Goal: Communication & Community: Answer question/provide support

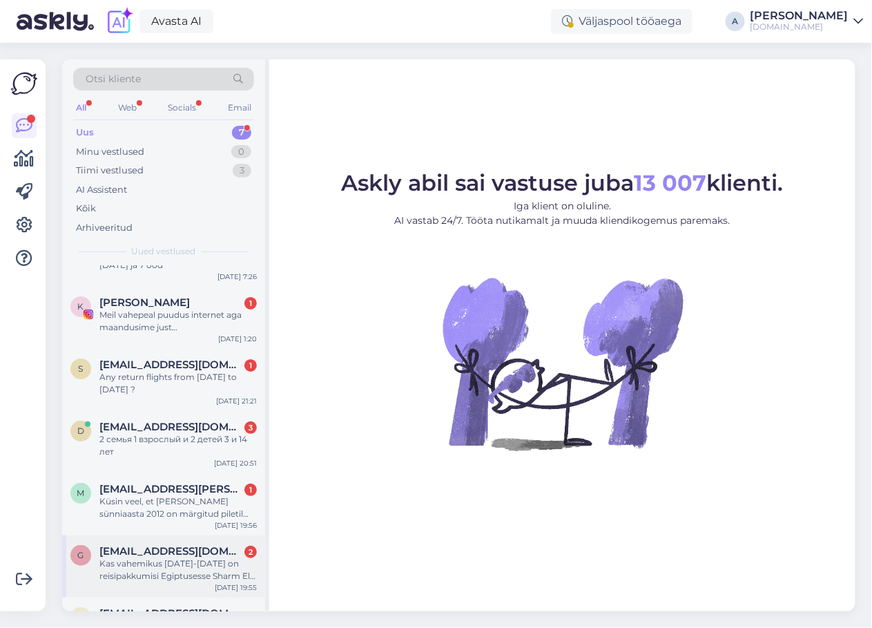
scroll to position [77, 0]
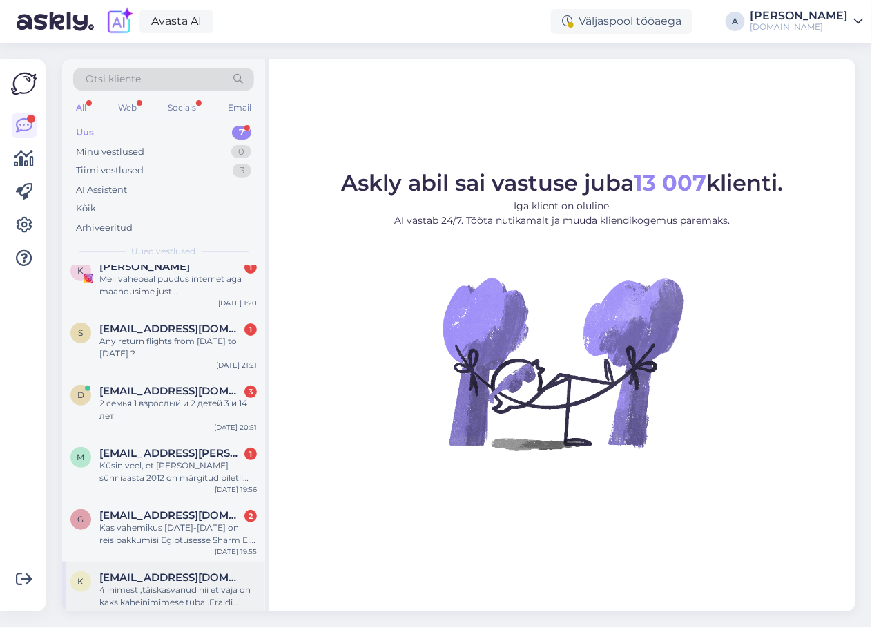
click at [171, 583] on div "4 inimest ,täiskasvanud nii et vaja on kaks kaheinimimese tuba .Eraldi vooditeg…" at bounding box center [177, 595] width 157 height 25
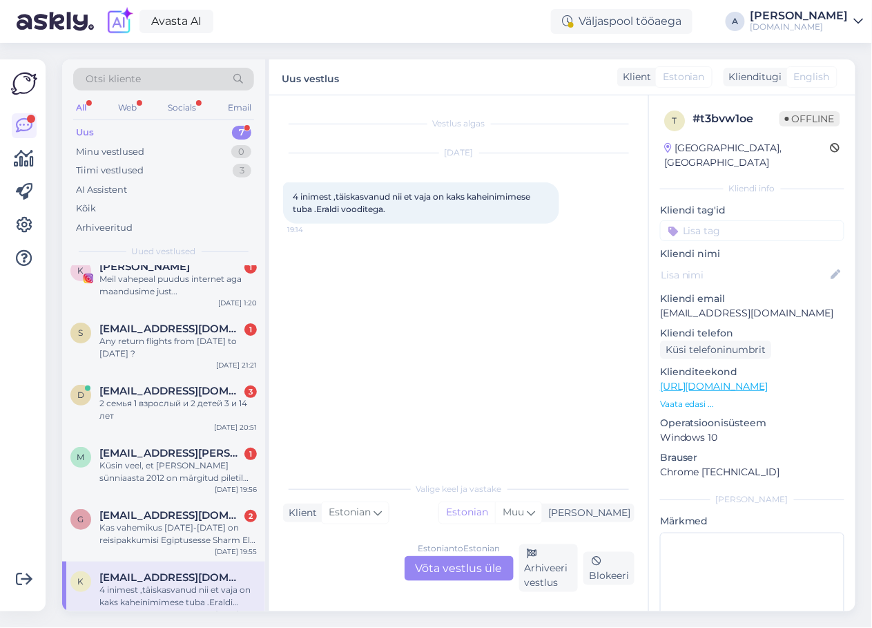
click at [449, 563] on div "Estonian to Estonian Võta vestlus üle" at bounding box center [459, 568] width 109 height 25
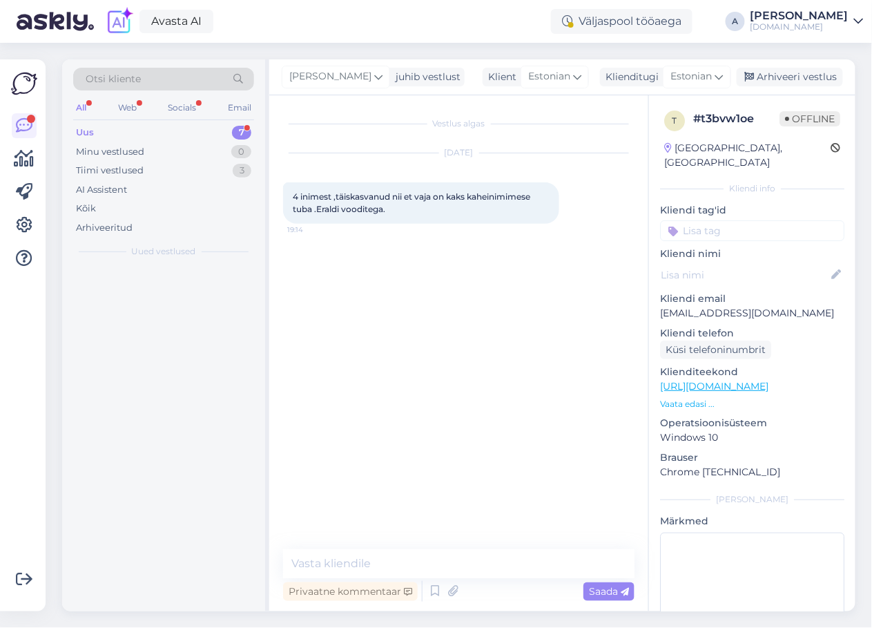
scroll to position [0, 0]
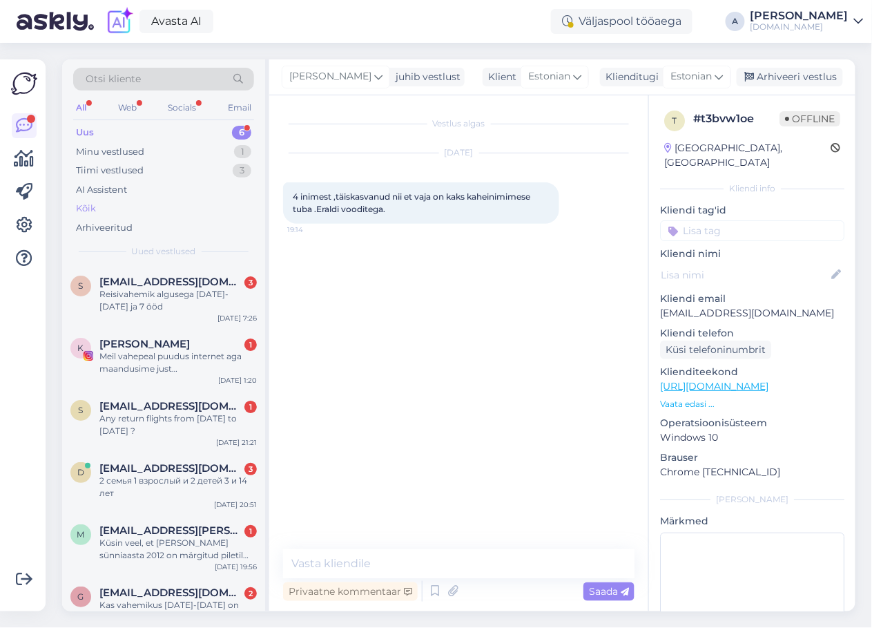
click at [135, 211] on div "Kõik" at bounding box center [163, 208] width 181 height 19
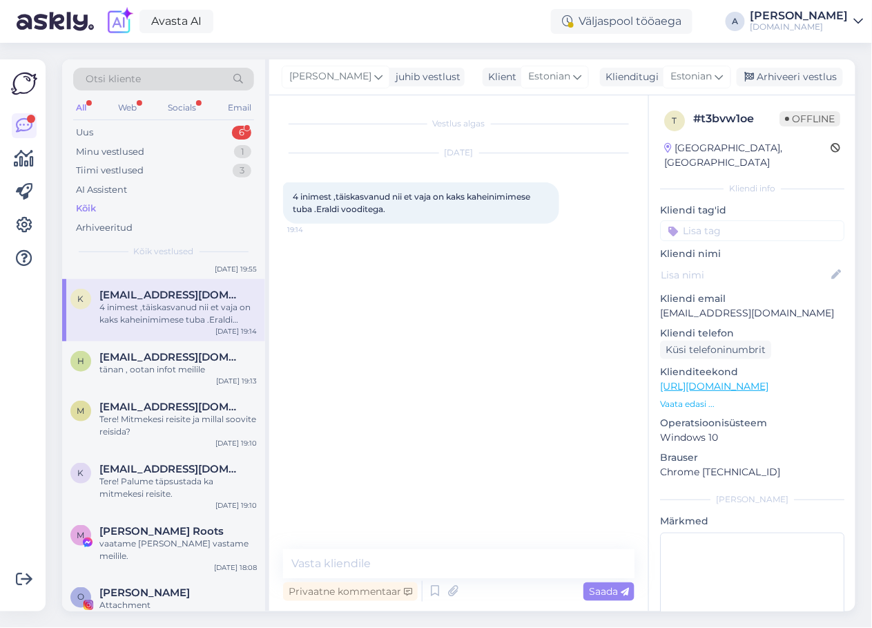
scroll to position [383, 0]
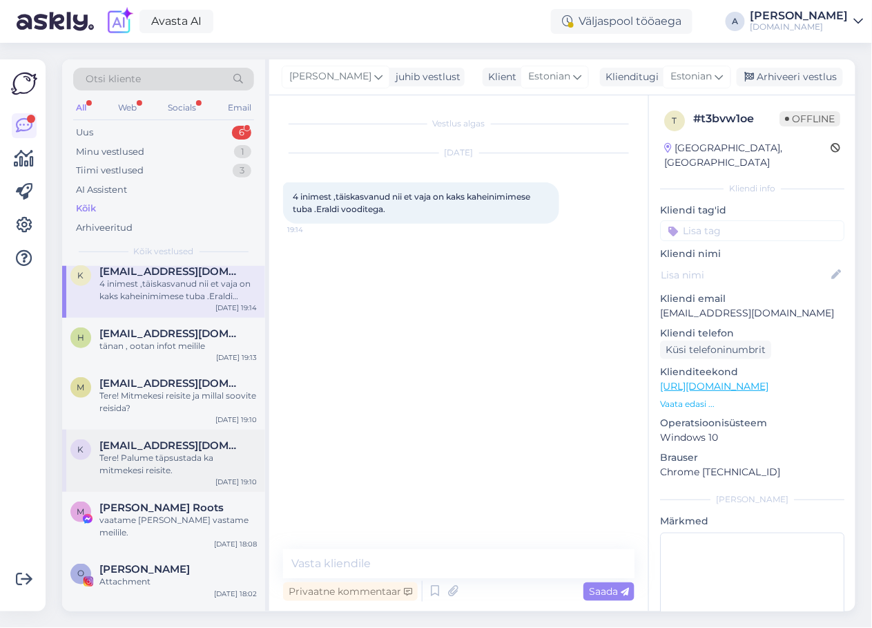
click at [181, 452] on div "Tere! Palume täpsustada ka mitmekesi reisite." at bounding box center [177, 464] width 157 height 25
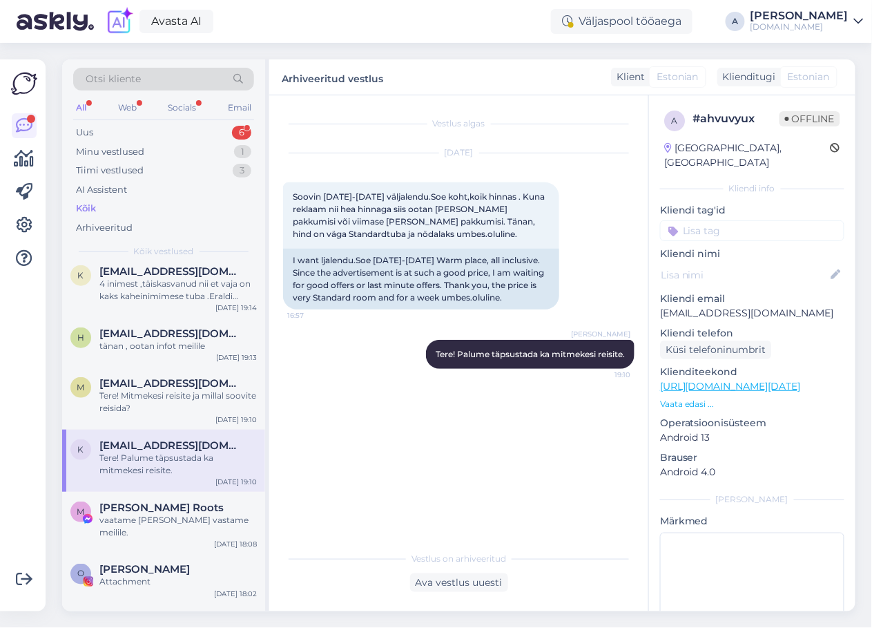
click at [443, 594] on div "Vestlus algas [DATE] Soovin [DATE]-[DATE] väljalendu.Soe koht,koik hinnas . Kun…" at bounding box center [458, 353] width 379 height 516
click at [443, 583] on div "Ava vestlus uuesti" at bounding box center [459, 582] width 98 height 19
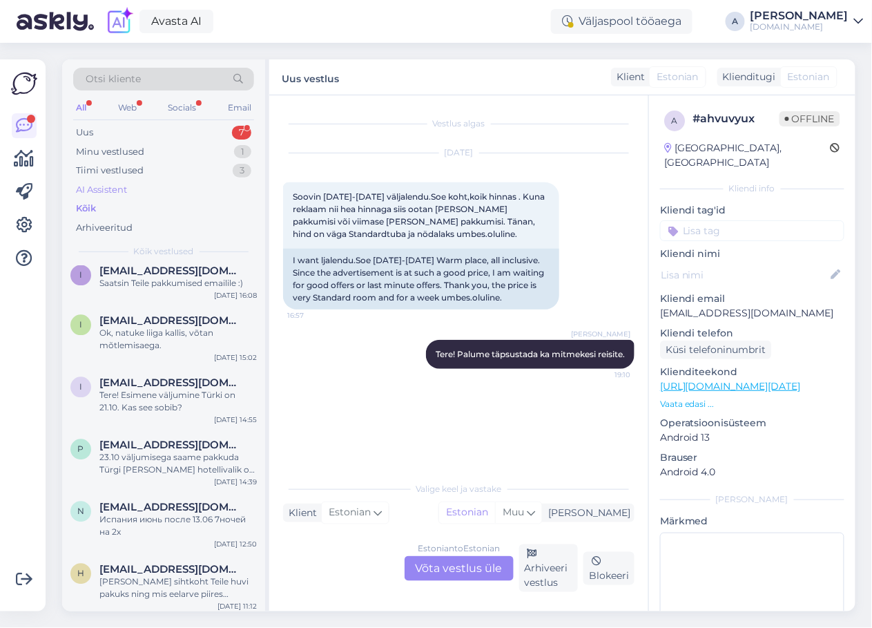
scroll to position [613, 0]
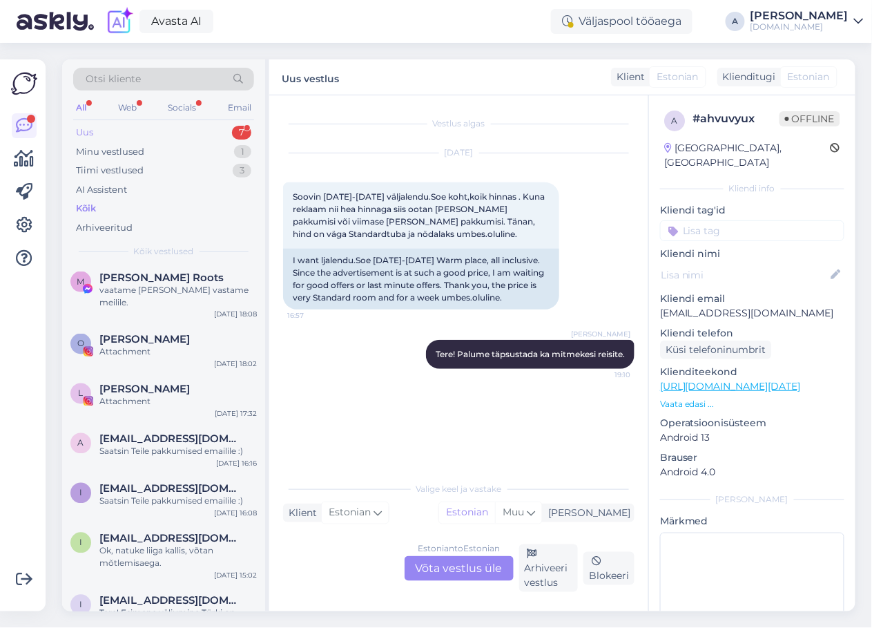
click at [224, 134] on div "Uus 7" at bounding box center [163, 132] width 181 height 19
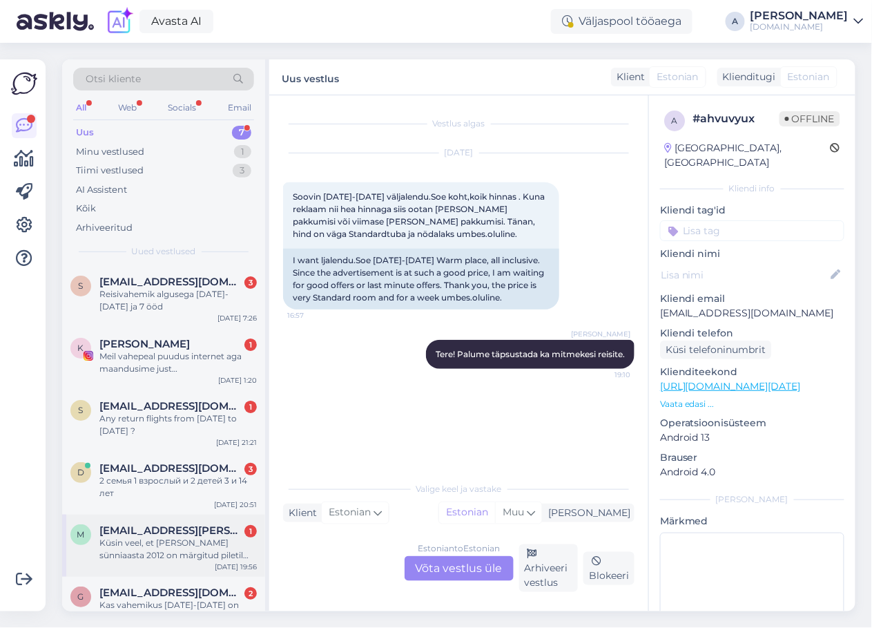
scroll to position [77, 0]
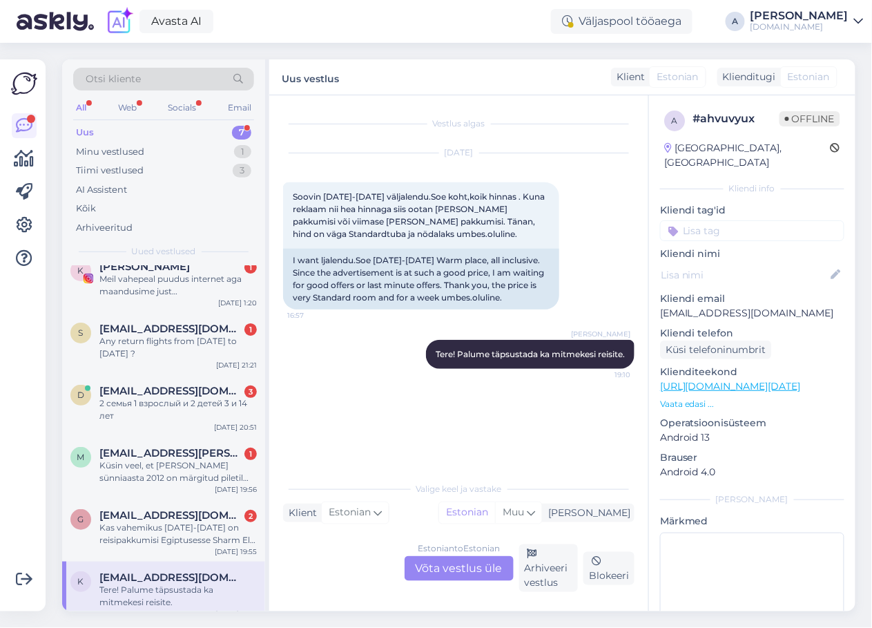
click at [420, 567] on div "Estonian to Estonian Võta vestlus üle" at bounding box center [459, 568] width 109 height 25
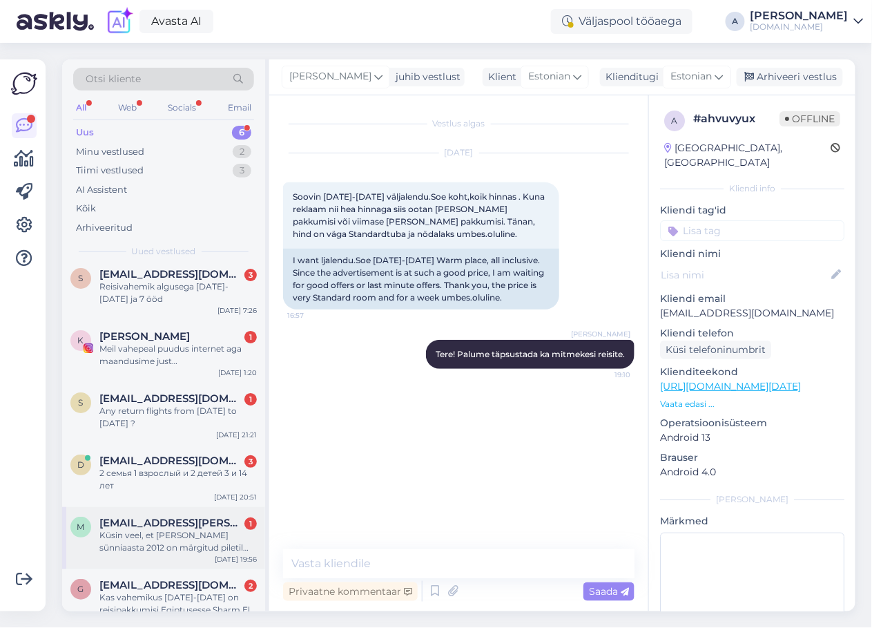
scroll to position [15, 0]
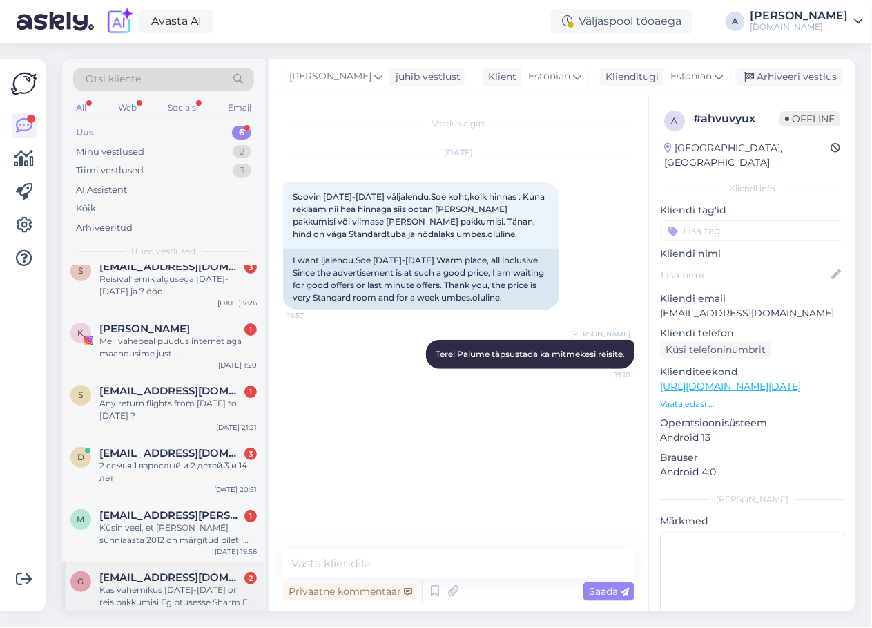
click at [171, 583] on div "Kas vahemikus [DATE]-[DATE] on reisipakkumisi Egiptusesse Sharm El Sheiki 2 ini…" at bounding box center [177, 595] width 157 height 25
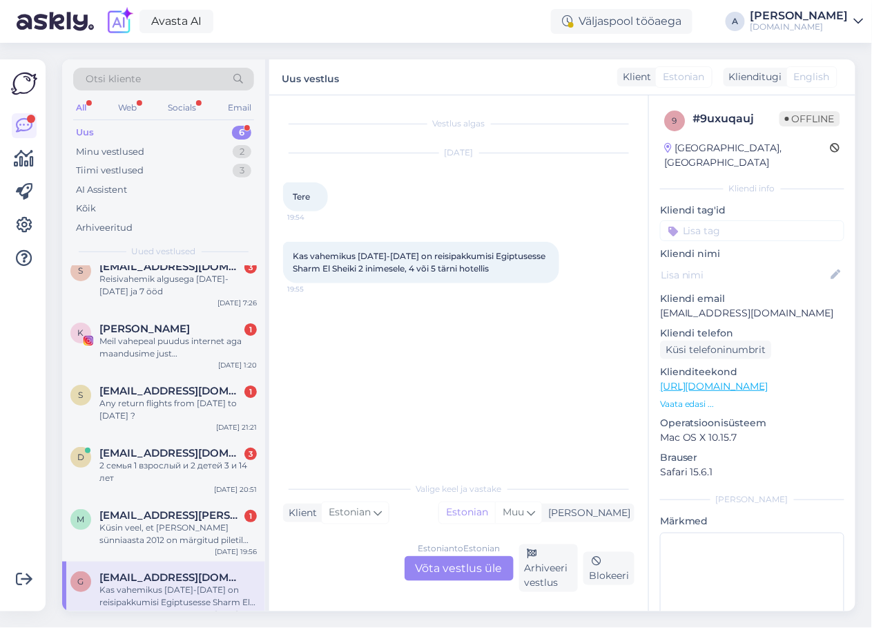
click at [463, 572] on div "Estonian to Estonian Võta vestlus üle" at bounding box center [459, 568] width 109 height 25
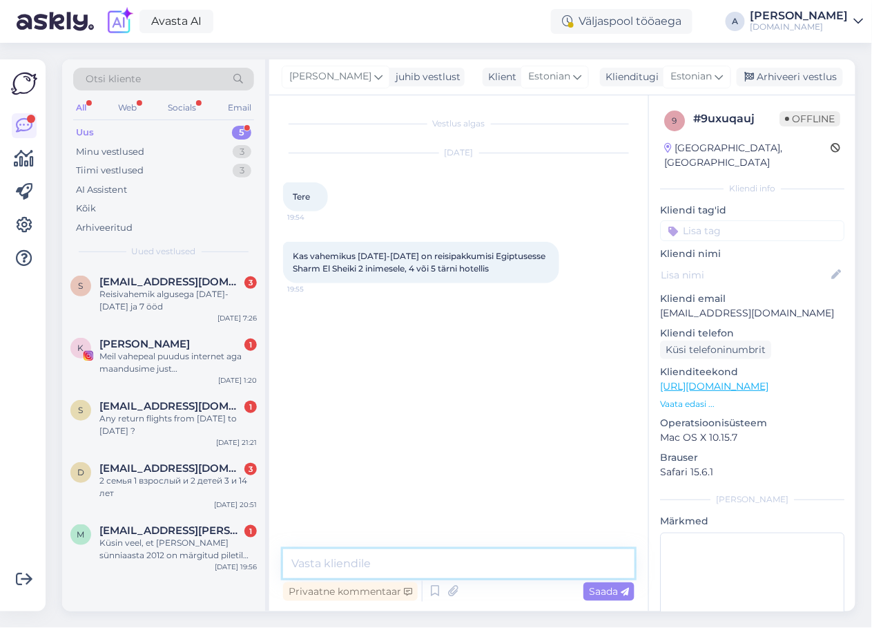
click at [445, 554] on textarea at bounding box center [458, 563] width 351 height 29
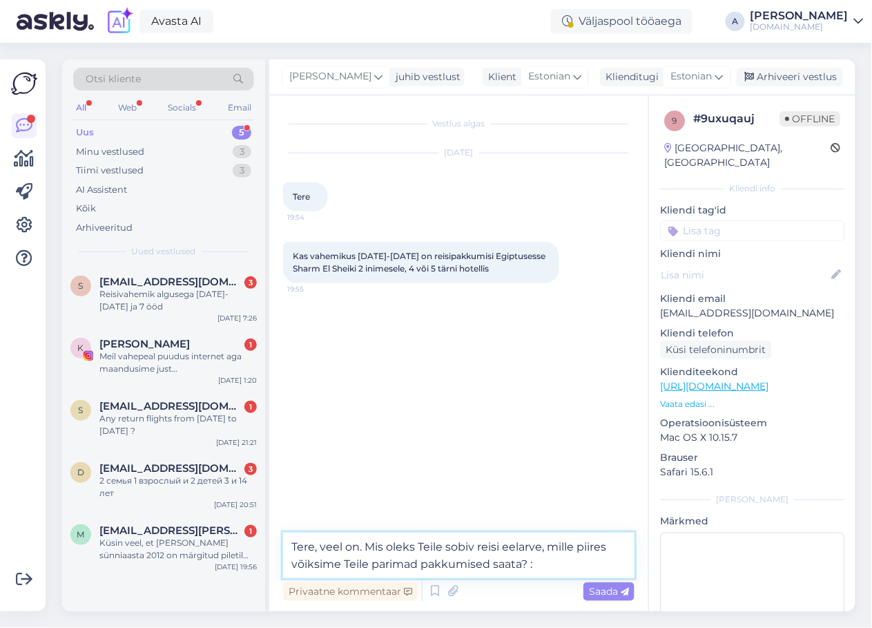
type textarea "Tere, veel on. Mis oleks Teile sobiv reisi eelarve, mille piires võiksime Teile…"
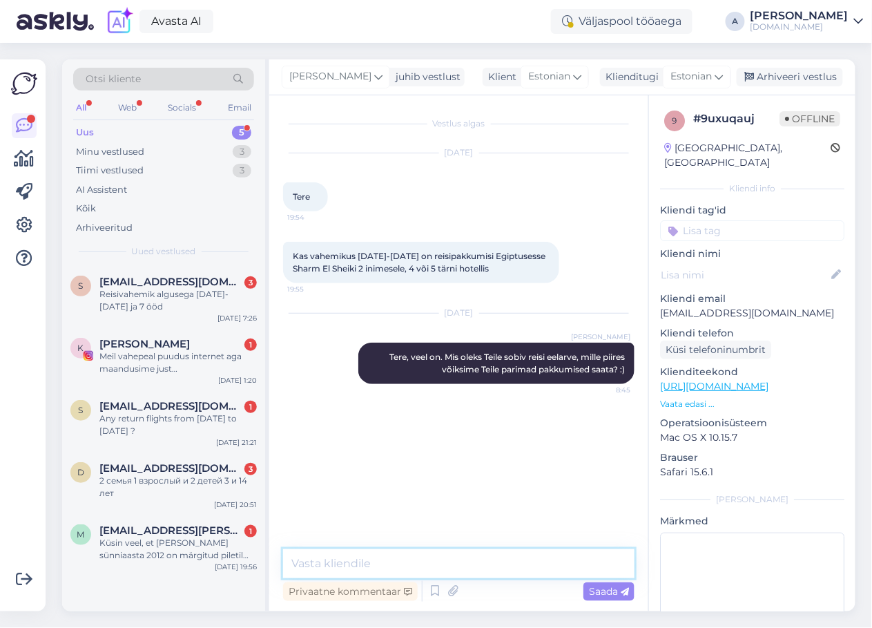
click at [518, 569] on textarea at bounding box center [458, 563] width 351 height 29
type textarea "Valikus oleks 23.10 kuupäeva reiisd."
type textarea "3"
type textarea "3 ja 7 ööks."
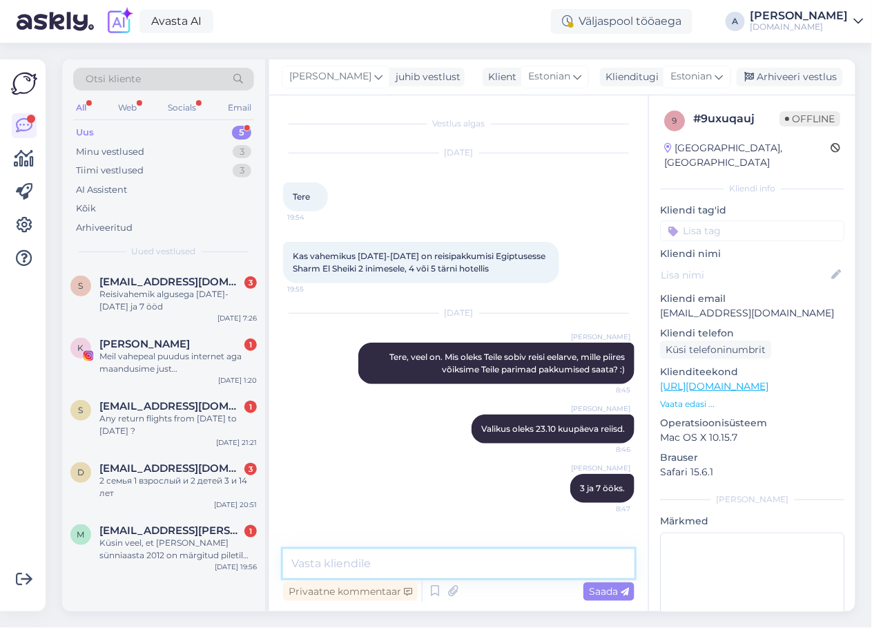
type textarea "M"
click at [99, 462] on span "[EMAIL_ADDRESS][DOMAIN_NAME]" at bounding box center [171, 468] width 144 height 12
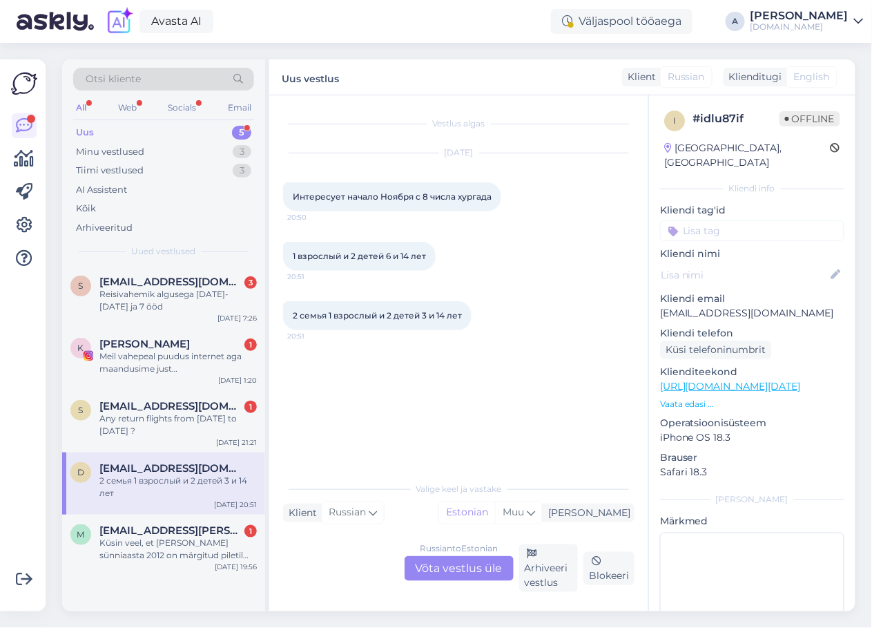
click at [474, 563] on div "Russian to Estonian Võta vestlus üle" at bounding box center [459, 568] width 109 height 25
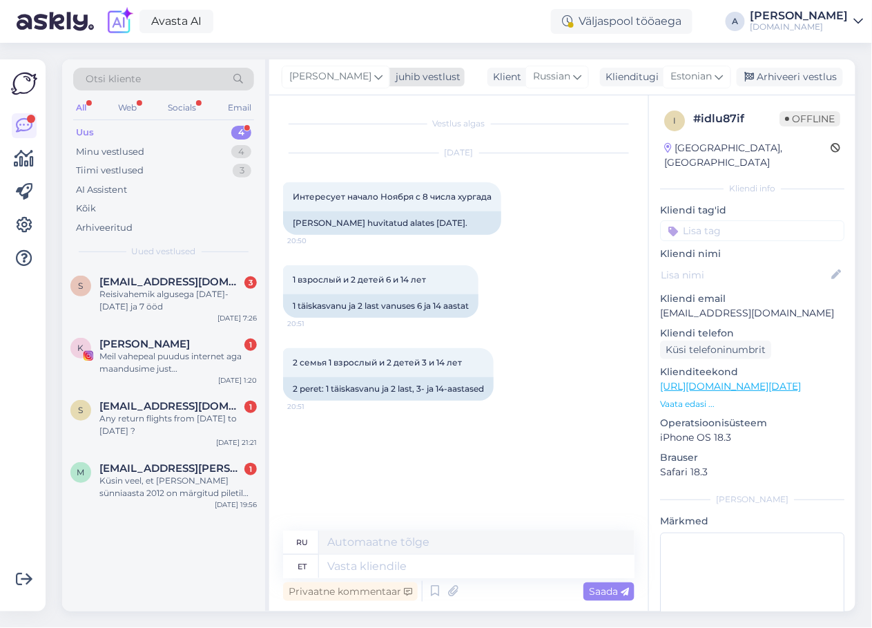
click at [374, 75] on icon at bounding box center [378, 76] width 8 height 15
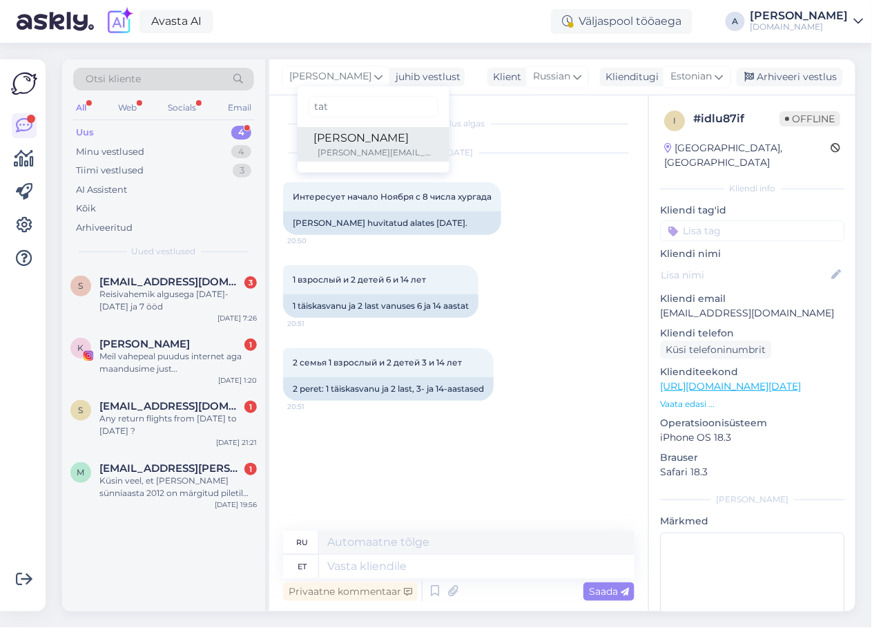
type input "tat"
click at [333, 139] on div "[PERSON_NAME]" at bounding box center [373, 138] width 119 height 17
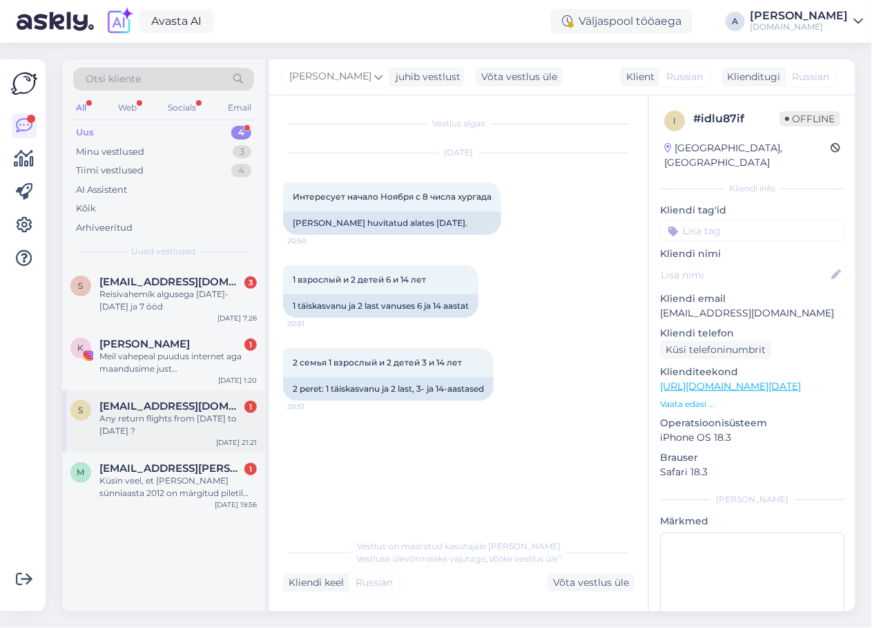
click at [211, 422] on div "Any return flights from [DATE] to [DATE] ?" at bounding box center [177, 424] width 157 height 25
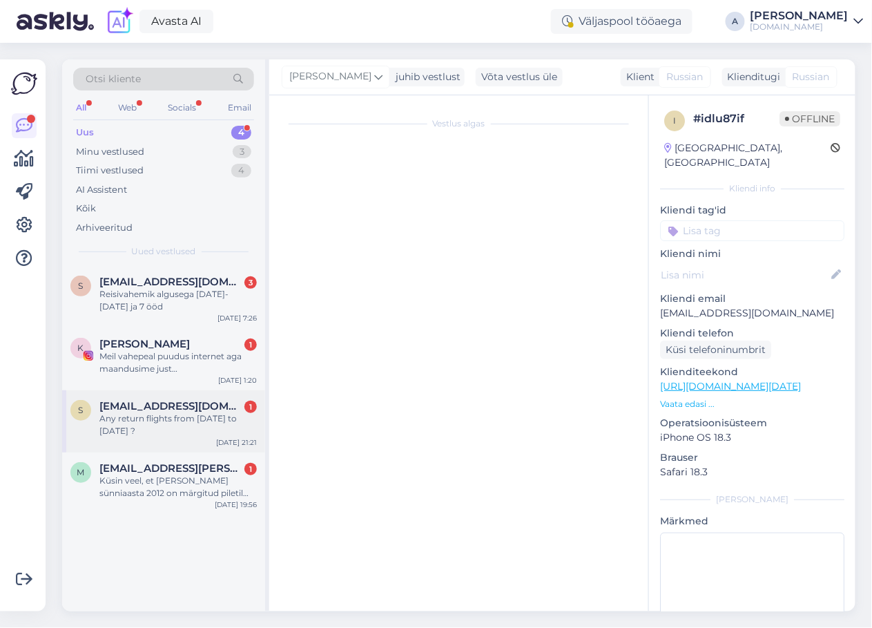
scroll to position [478, 0]
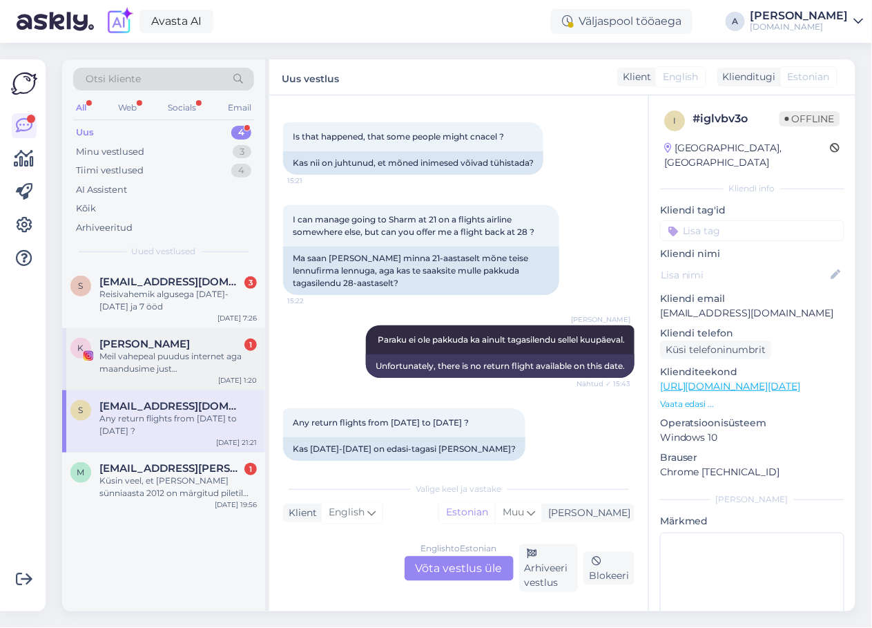
click at [210, 374] on div "Meil vahepeal puudus internet aga maandusime just [GEOGRAPHIC_DATA]. Aitäh teil…" at bounding box center [177, 362] width 157 height 25
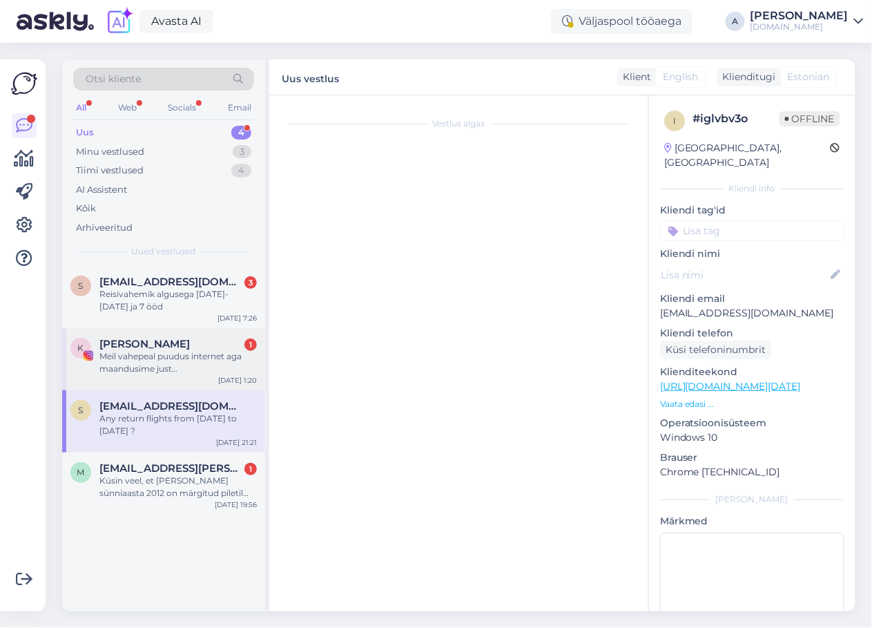
scroll to position [2893, 0]
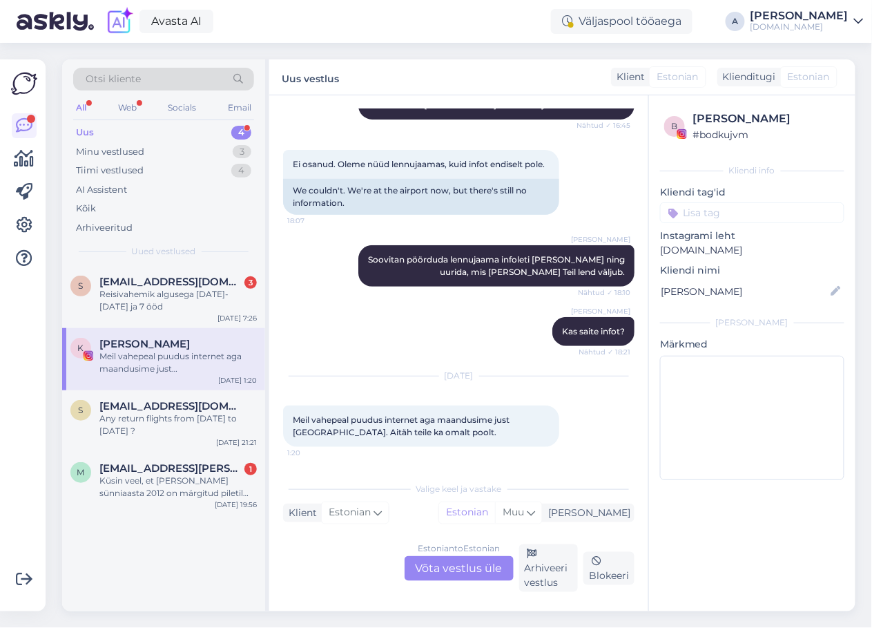
click at [470, 563] on div "Estonian to Estonian Võta vestlus üle" at bounding box center [459, 568] width 109 height 25
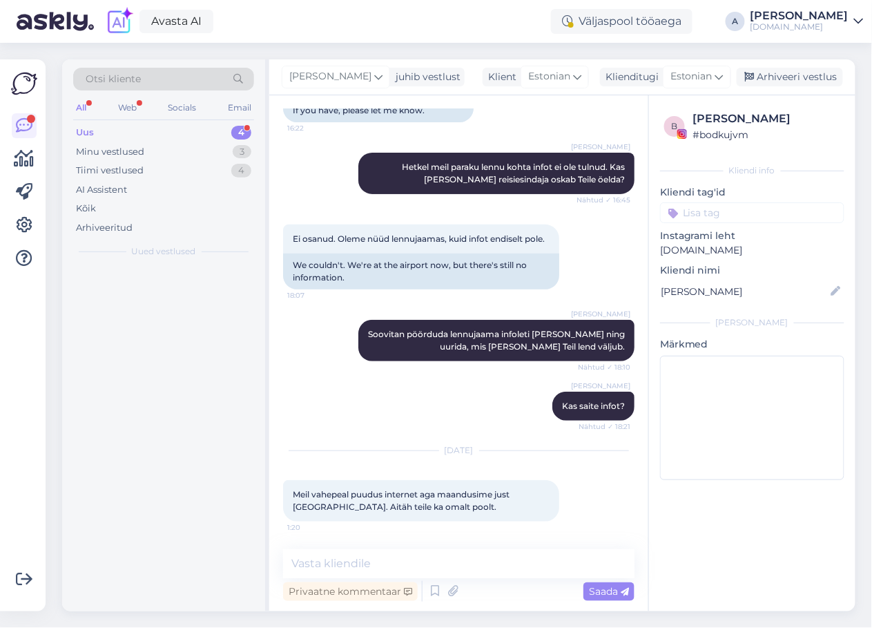
scroll to position [2818, 0]
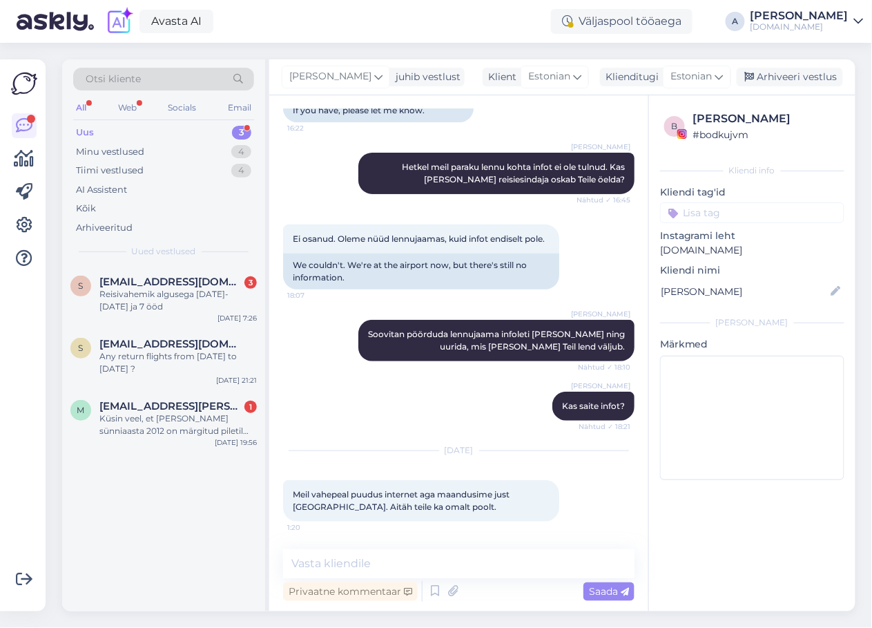
click at [398, 547] on div "Vestlus algas [DATE] Tere, võtsime [PERSON_NAME] joinupi [PERSON_NAME] nüüd ole…" at bounding box center [458, 353] width 379 height 516
click at [398, 556] on textarea at bounding box center [458, 563] width 351 height 29
drag, startPoint x: 403, startPoint y: 563, endPoint x: 182, endPoint y: 548, distance: 221.5
click at [182, 550] on div "Otsi kliente All Web Socials Email Uus 3 Minu vestlused 4 Tiimi vestlused 4 AI …" at bounding box center [458, 335] width 793 height 552
type textarea "Hästi :)"
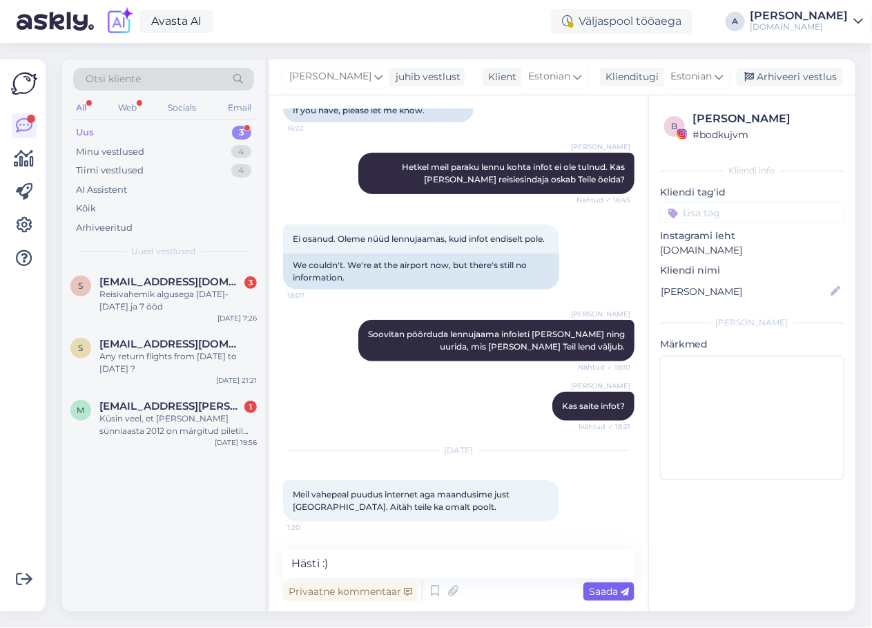
click at [601, 589] on span "Saada" at bounding box center [609, 591] width 40 height 12
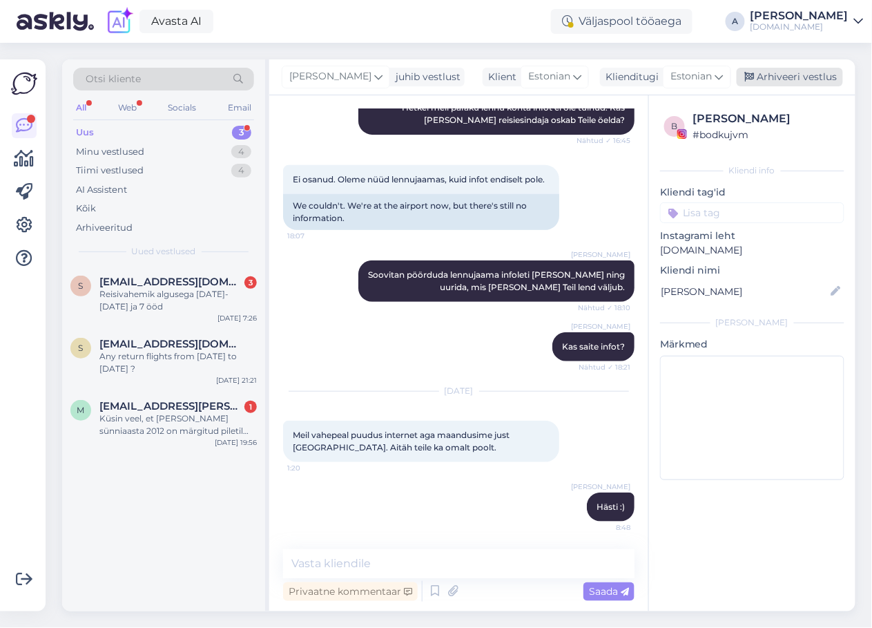
click at [786, 72] on div "Arhiveeri vestlus" at bounding box center [790, 77] width 106 height 19
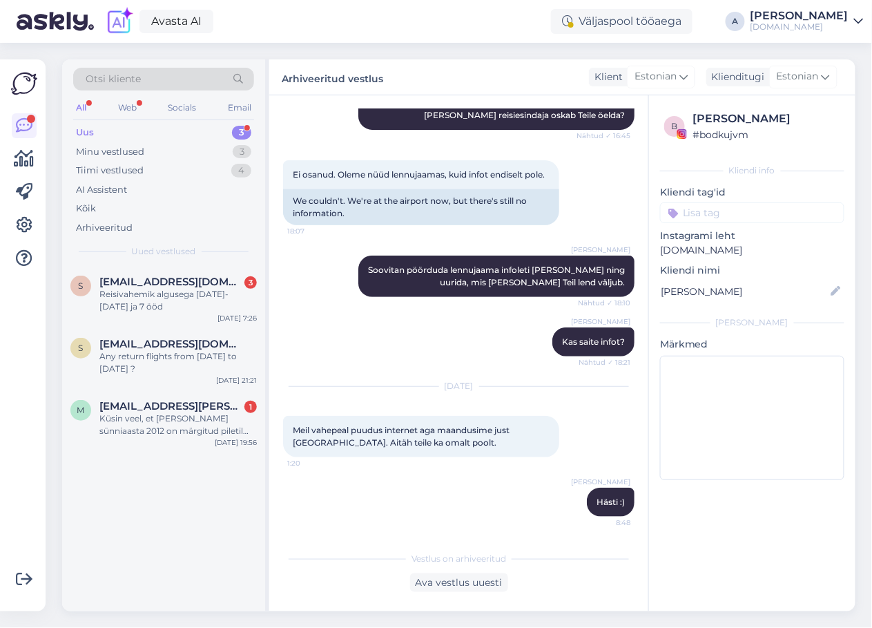
scroll to position [2883, 0]
click at [211, 284] on div "[EMAIL_ADDRESS][DOMAIN_NAME] 3" at bounding box center [177, 281] width 157 height 12
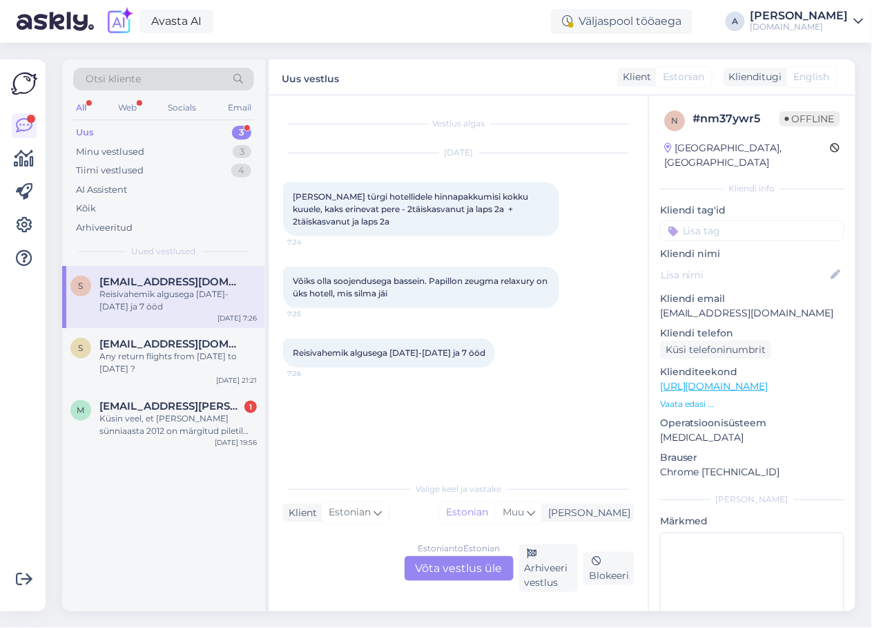
scroll to position [0, 0]
click at [453, 563] on div "Estonian to Estonian Võta vestlus üle" at bounding box center [459, 568] width 109 height 25
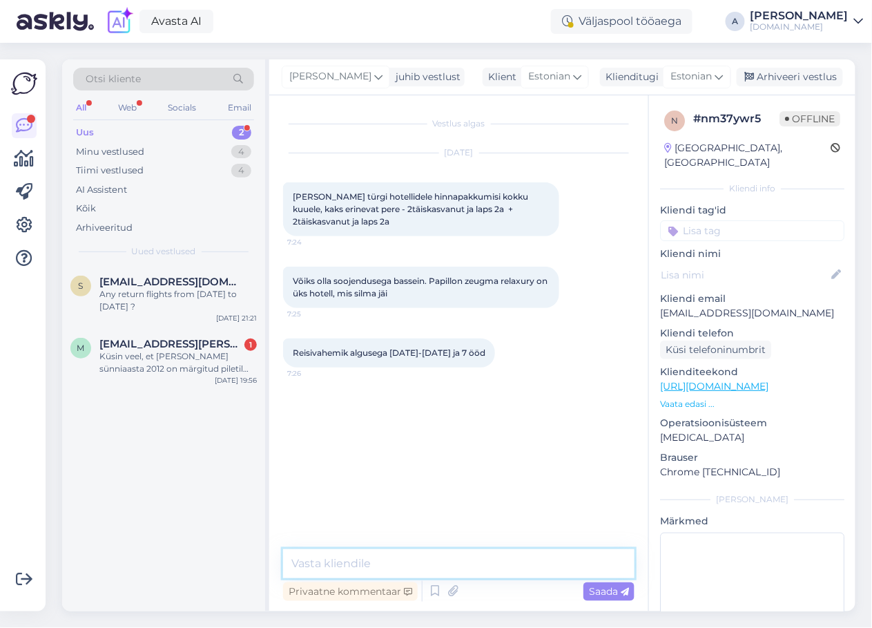
click at [453, 563] on textarea at bounding box center [458, 563] width 351 height 29
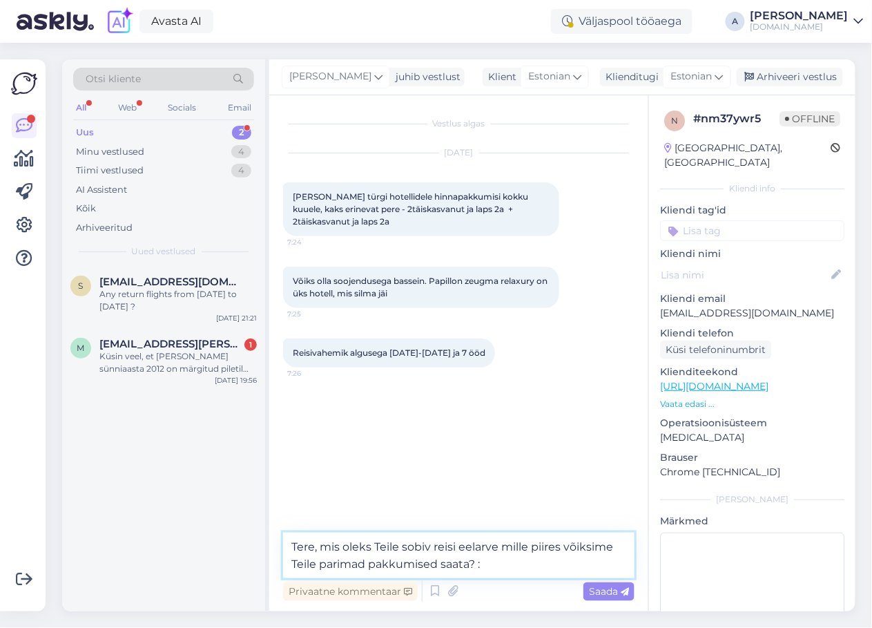
type textarea "Tere, mis oleks Teile sobiv reisi eelarve mille piires võiksime Teile parimad p…"
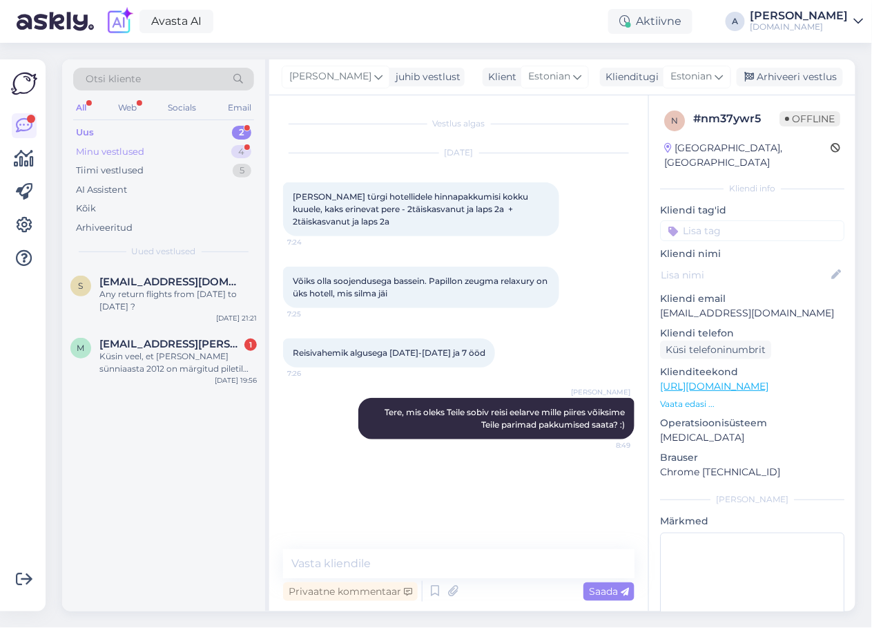
click at [195, 157] on div "Minu vestlused 4" at bounding box center [163, 151] width 181 height 19
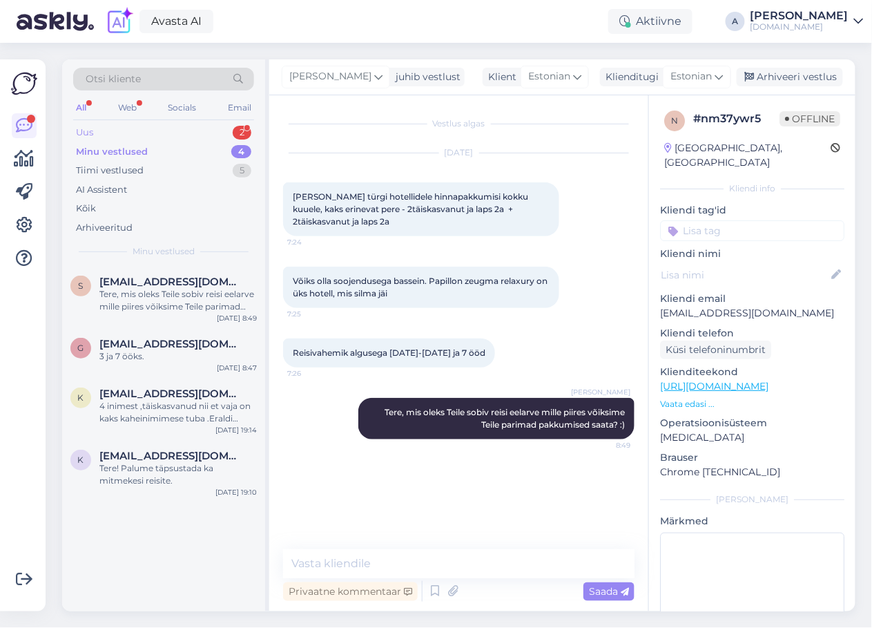
click at [239, 130] on div "2" at bounding box center [242, 133] width 19 height 14
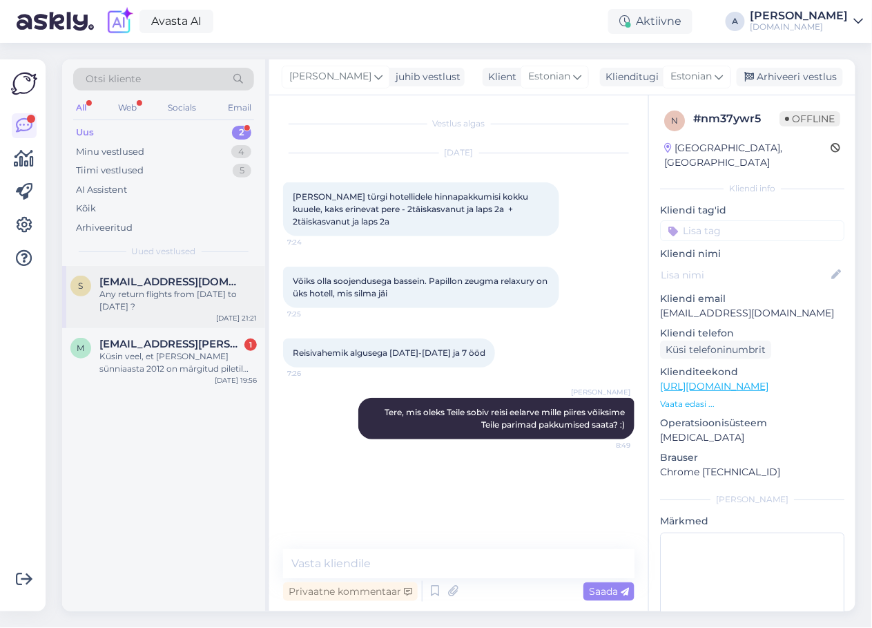
click at [246, 276] on div "[EMAIL_ADDRESS][DOMAIN_NAME]" at bounding box center [177, 281] width 157 height 12
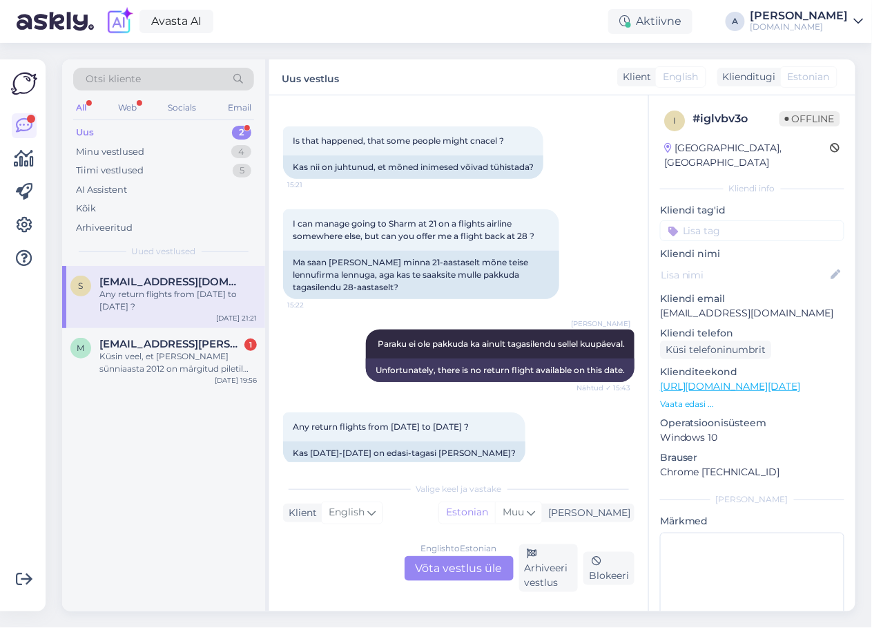
scroll to position [478, 0]
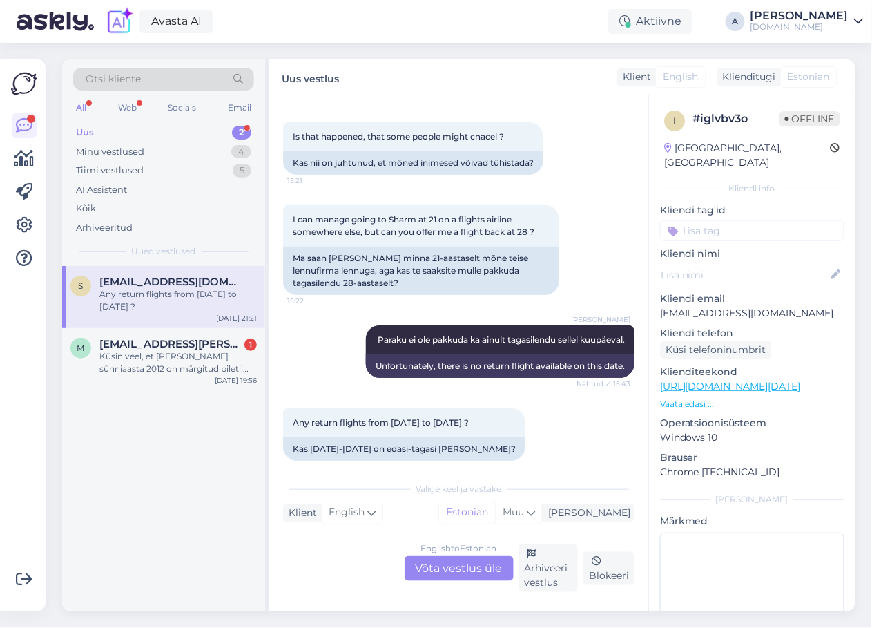
click at [452, 568] on div "English to Estonian Võta vestlus üle" at bounding box center [459, 568] width 109 height 25
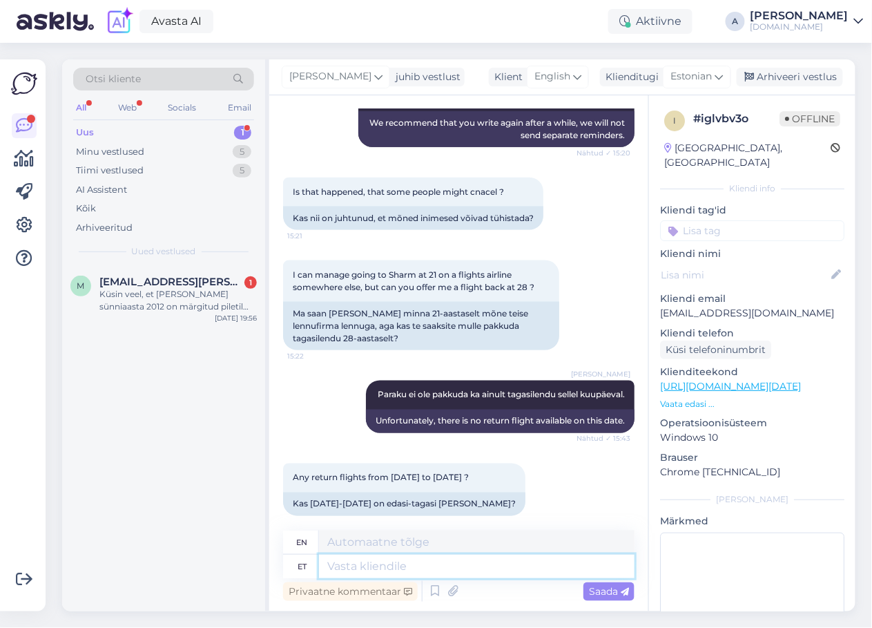
click at [463, 576] on textarea at bounding box center [477, 565] width 316 height 23
type textarea "Valikus ol"
type textarea "In the selection"
type textarea "Valikus oleks"
type textarea "The choice would be"
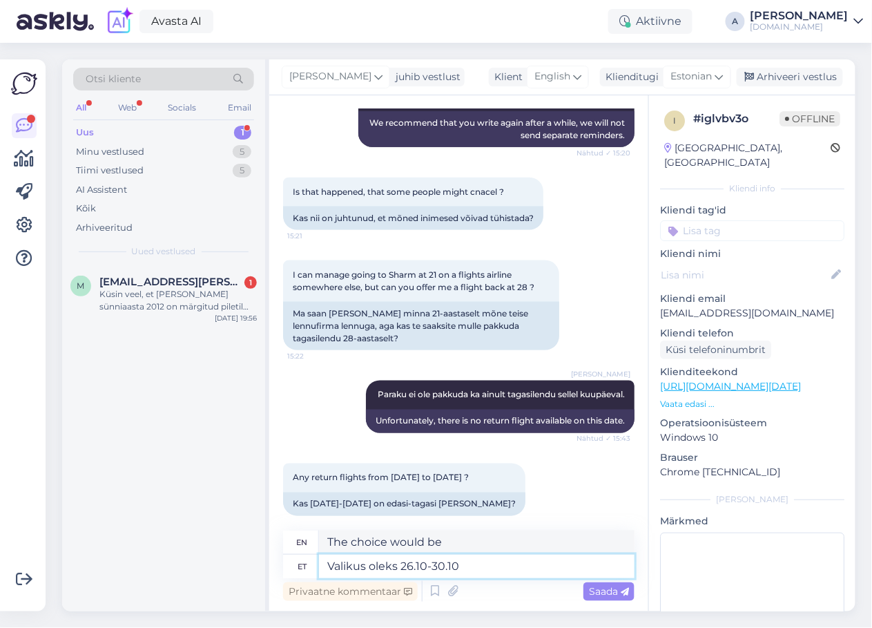
type textarea "Valikus oleks 26.10-30.10 r"
type textarea "The choice would be 26.10-30.10"
type textarea "Valikus oleks 26.10-30.10 Sharm El"
type textarea "The option would be 26.10-30.10 Sharm"
type textarea "Valikus oleks 26.10-30.10 Sharm El S"
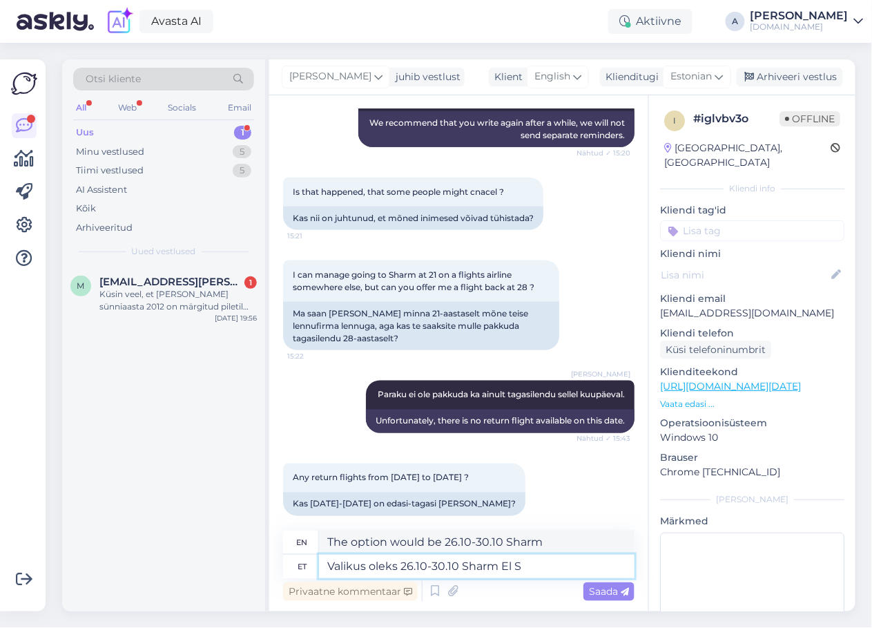
type textarea "The option would be 26.10-30.10 Sharm El"
type textarea "Valikus oleks 26.10-30.10 Sharm El Sheikhi rei"
type textarea "The option would be 26.10-30.10 in [GEOGRAPHIC_DATA]"
type textarea "Valikus oleks 26.10-30.10 Sharm El Sheikhi reisid."
type textarea "The option would be trips to [GEOGRAPHIC_DATA] 26.10-30.10 ."
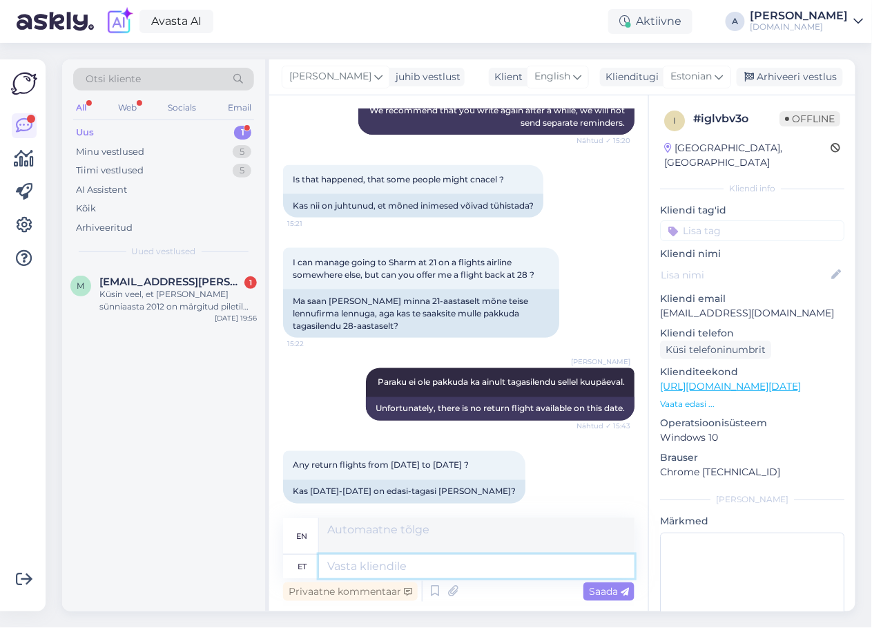
scroll to position [534, 0]
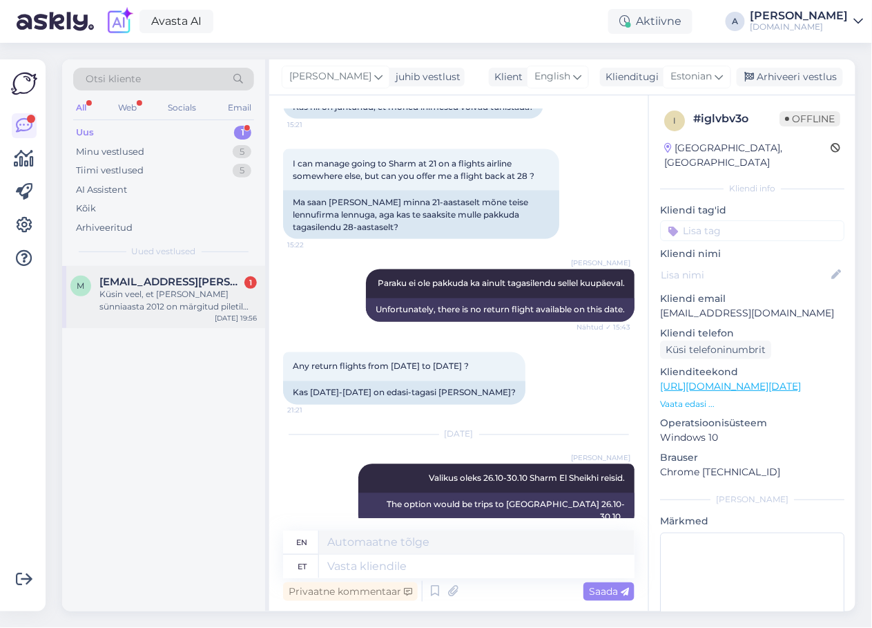
click at [213, 302] on div "Küsin veel, et [PERSON_NAME] sünniaasta 2012 on märgitud piletil CHD. Kas see o…" at bounding box center [177, 300] width 157 height 25
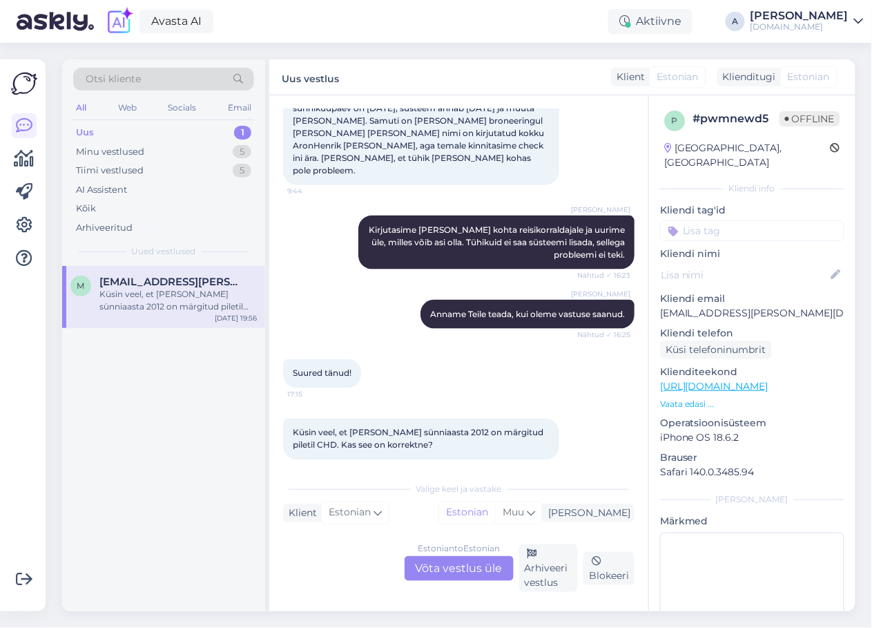
scroll to position [349, 0]
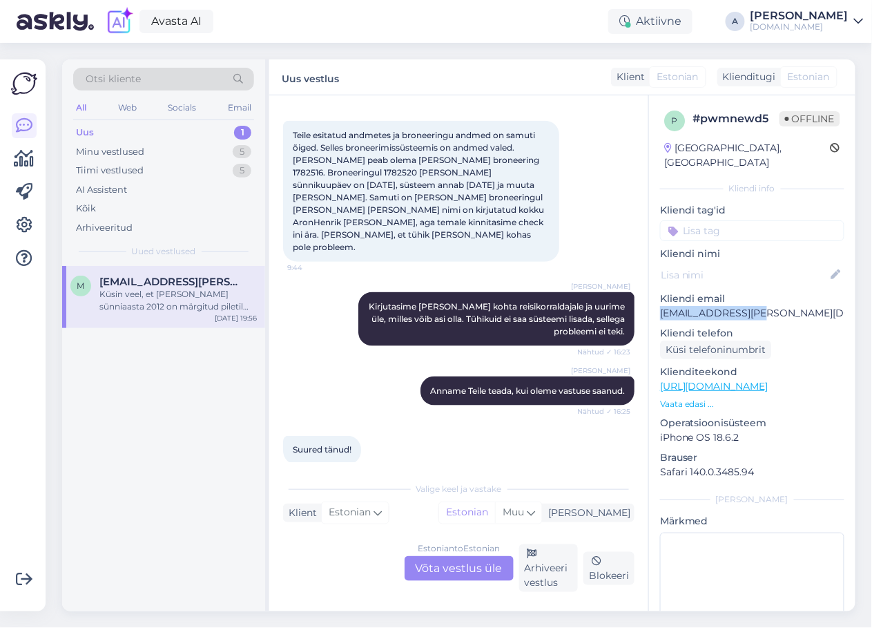
drag, startPoint x: 771, startPoint y: 292, endPoint x: 651, endPoint y: 297, distance: 120.2
click at [651, 297] on div "p # pwmnewd5 Offline [GEOGRAPHIC_DATA], [GEOGRAPHIC_DATA] info Kliendi tag'id K…" at bounding box center [752, 386] width 206 height 582
copy p "[EMAIL_ADDRESS][PERSON_NAME][DOMAIN_NAME]"
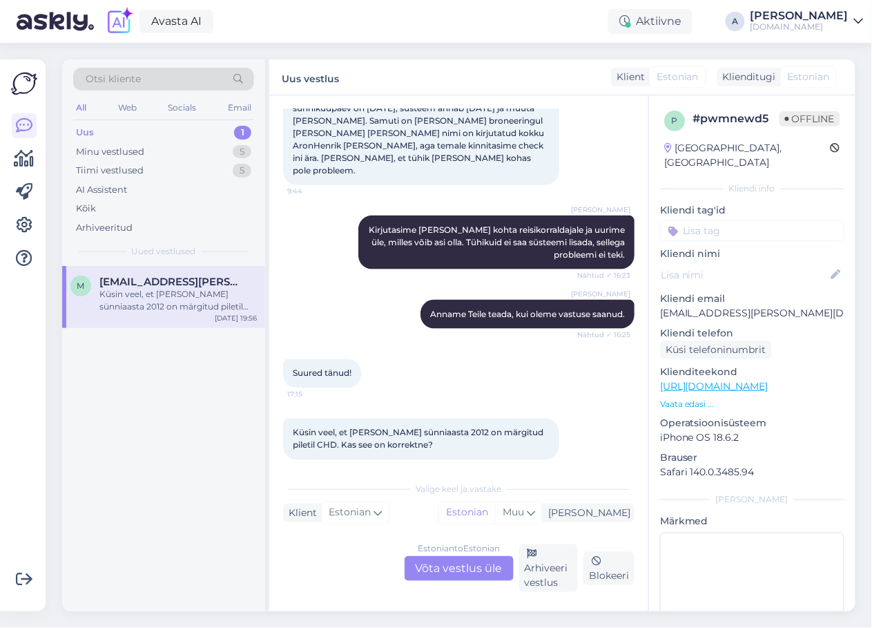
click at [439, 552] on div "Estonian to Estonian" at bounding box center [459, 548] width 82 height 12
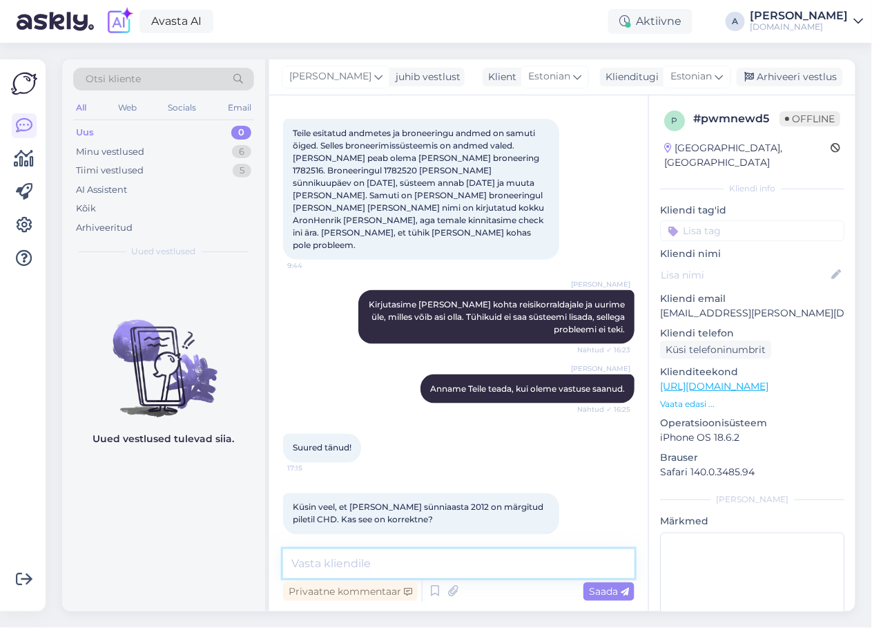
click at [439, 561] on textarea at bounding box center [458, 563] width 351 height 29
type textarea "jah, see tähendab, et reisijaks on laps."
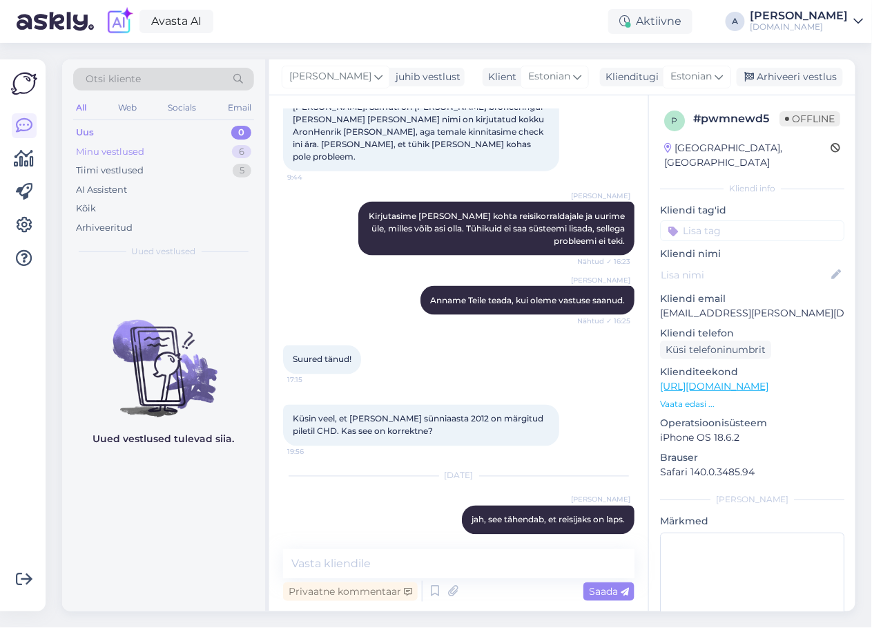
click at [178, 147] on div "Minu vestlused 6" at bounding box center [163, 151] width 181 height 19
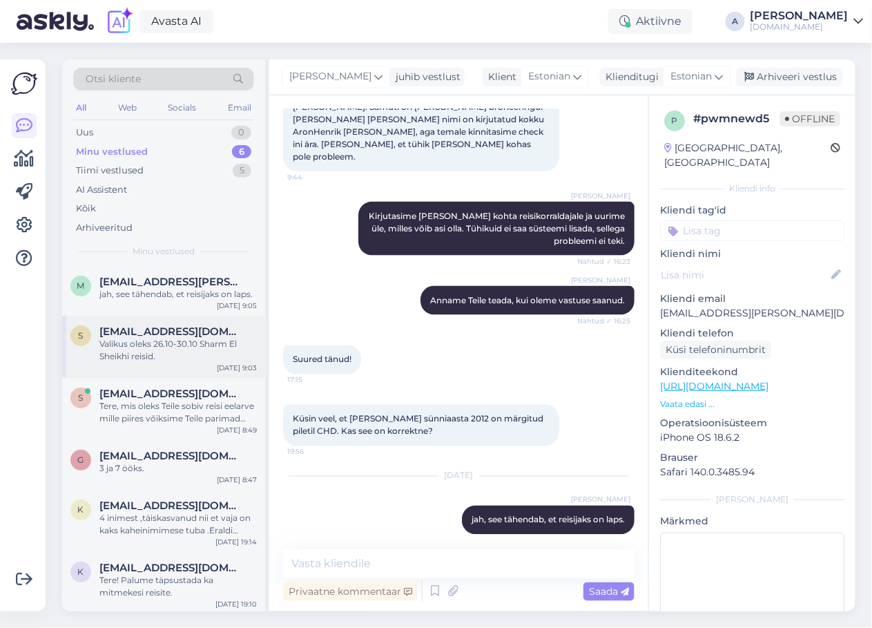
scroll to position [3, 0]
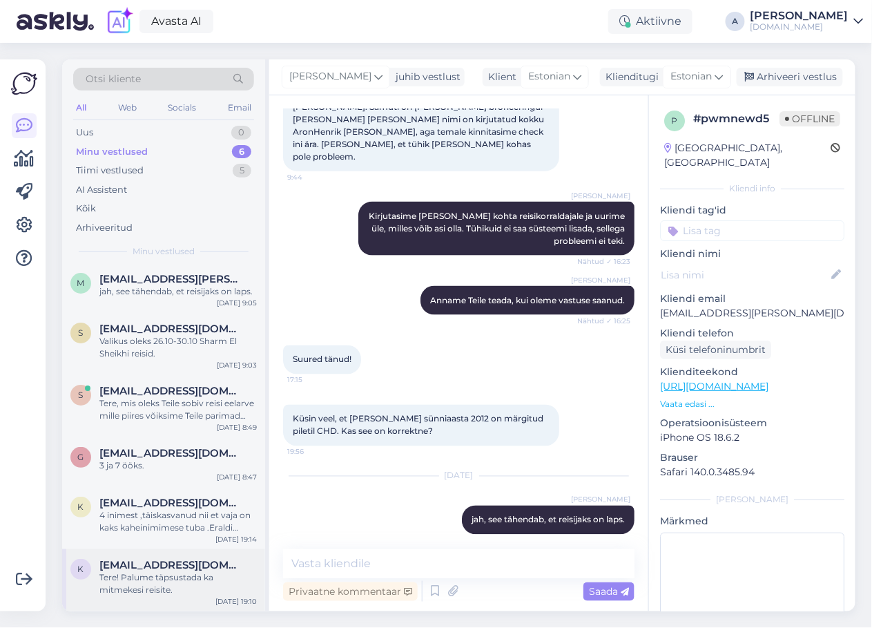
click at [193, 565] on div "[EMAIL_ADDRESS][DOMAIN_NAME]" at bounding box center [177, 565] width 157 height 12
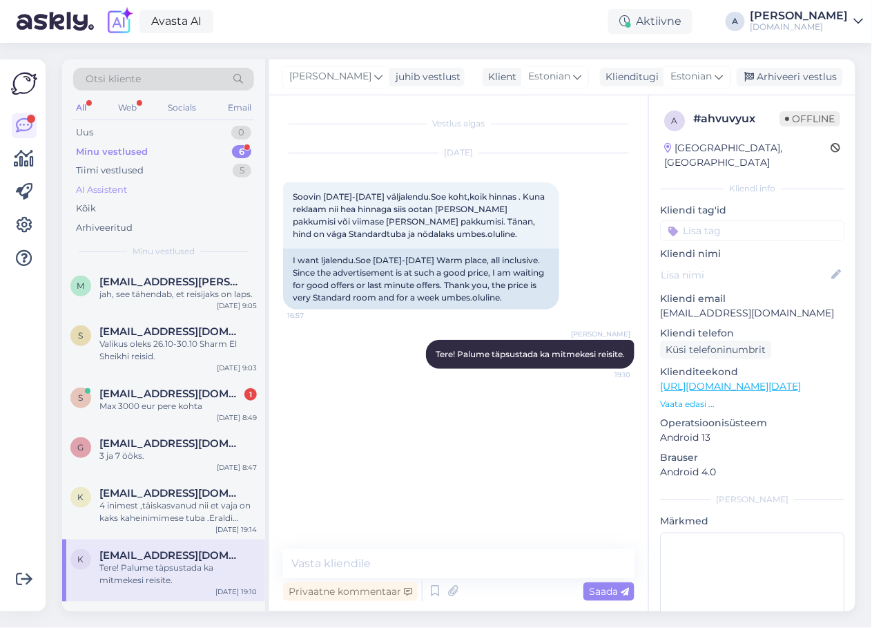
scroll to position [0, 0]
click at [202, 409] on div "Max 3000 eur pere kohta" at bounding box center [177, 406] width 157 height 12
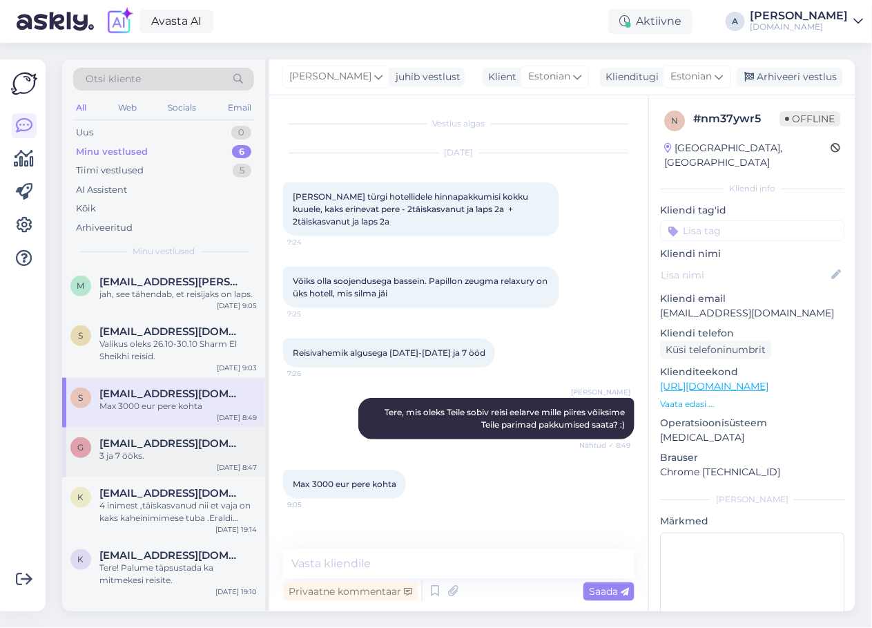
click at [205, 444] on span "[EMAIL_ADDRESS][DOMAIN_NAME]" at bounding box center [171, 443] width 144 height 12
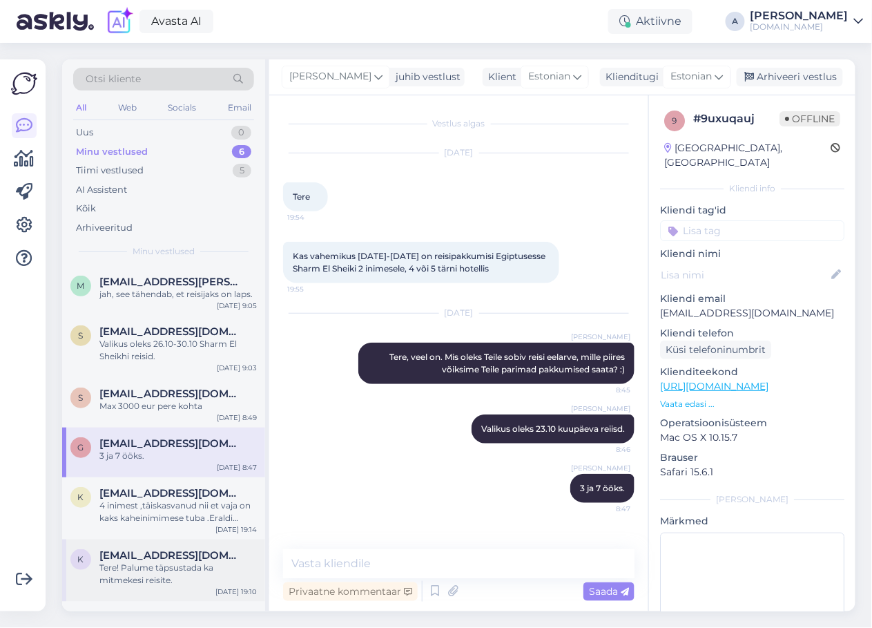
click at [173, 583] on div "Tere! Palume täpsustada ka mitmekesi reisite." at bounding box center [177, 573] width 157 height 25
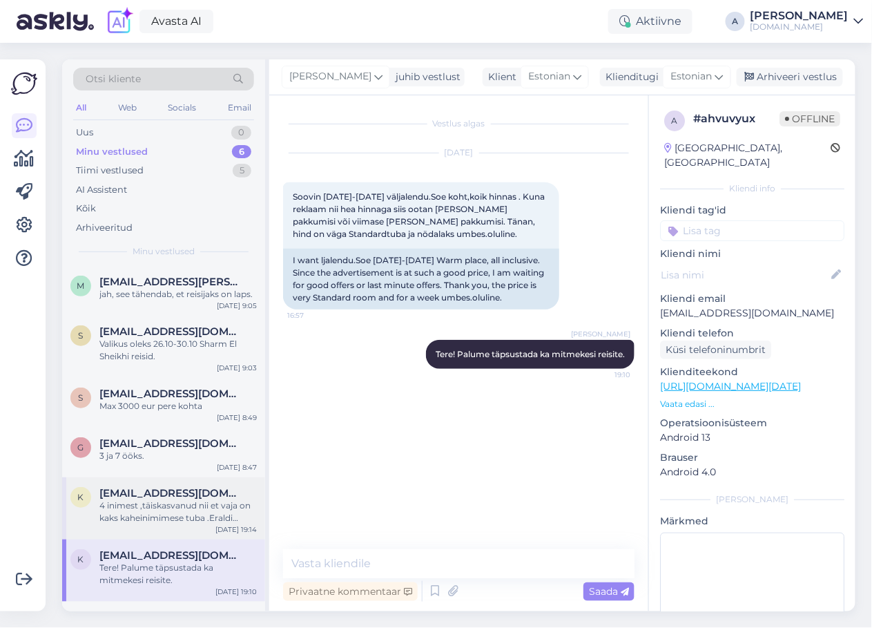
click at [166, 516] on div "4 inimest ,täiskasvanud nii et vaja on kaks kaheinimimese tuba .Eraldi vooditeg…" at bounding box center [177, 511] width 157 height 25
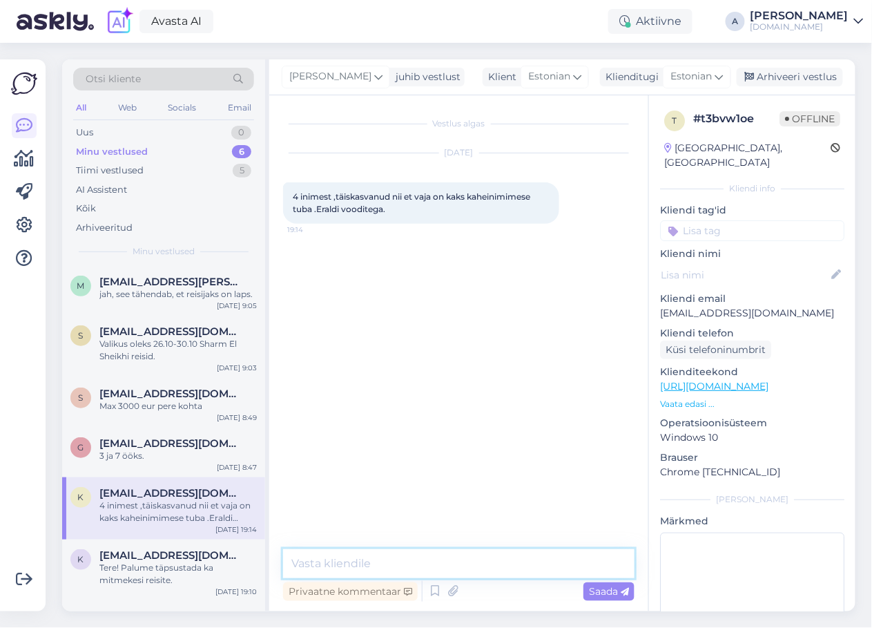
click at [334, 560] on textarea at bounding box center [458, 563] width 351 height 29
click at [336, 567] on textarea at bounding box center [458, 563] width 351 height 29
type textarea "t"
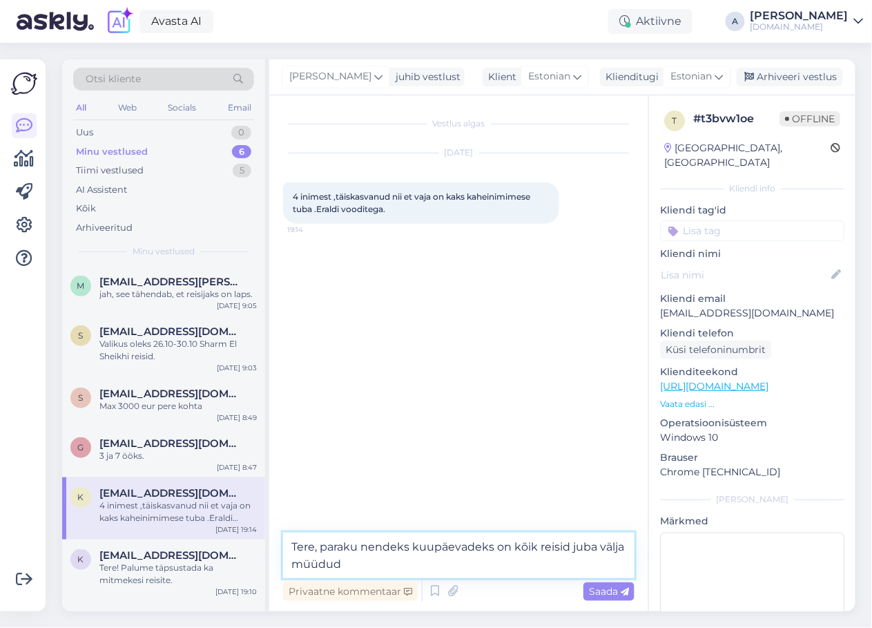
type textarea "Tere, paraku nendeks kuupäevadeks on kõik reisid juba välja müüdud."
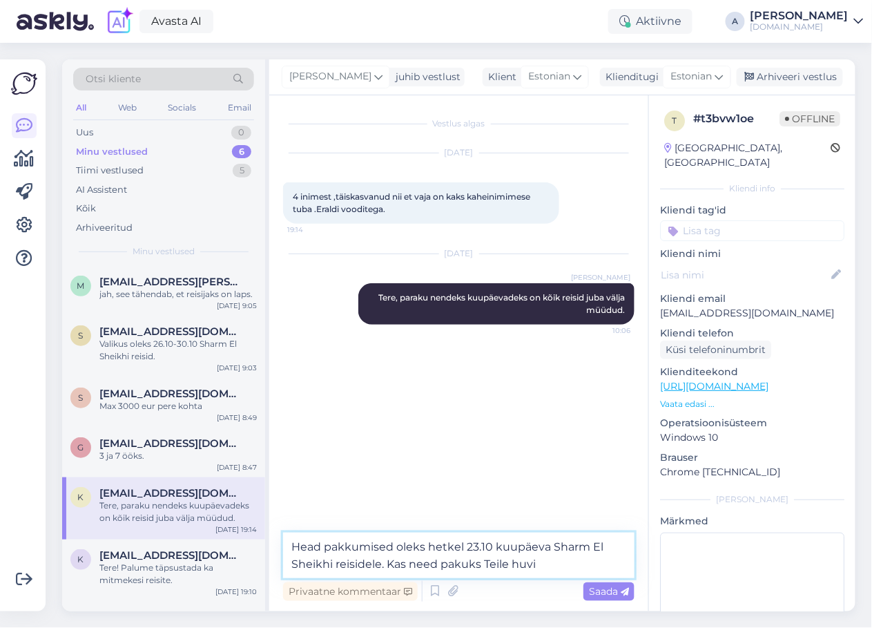
type textarea "Head pakkumised oleks hetkel 23.10 kuupäeva Sharm El Sheikhi reisidele. Kas nee…"
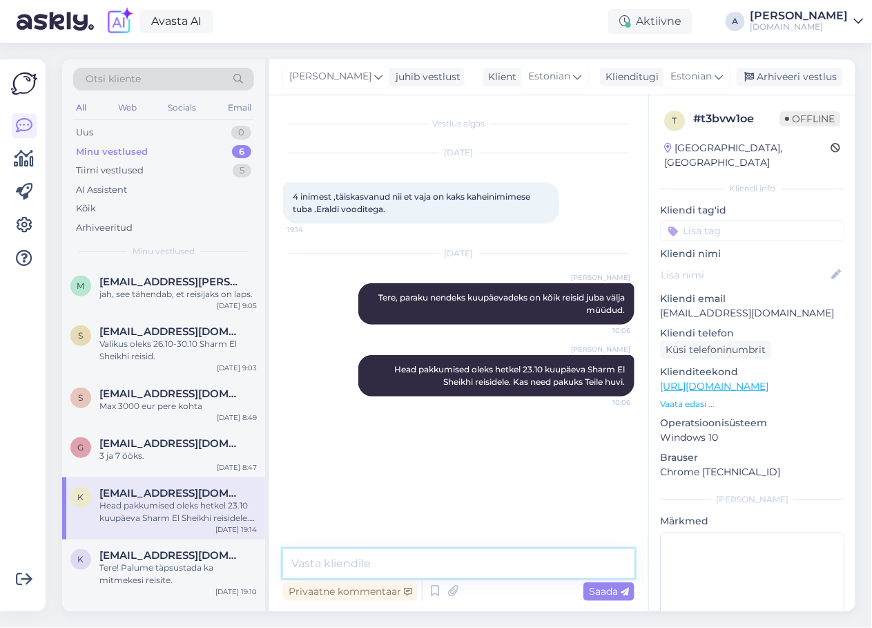
type textarea "?"
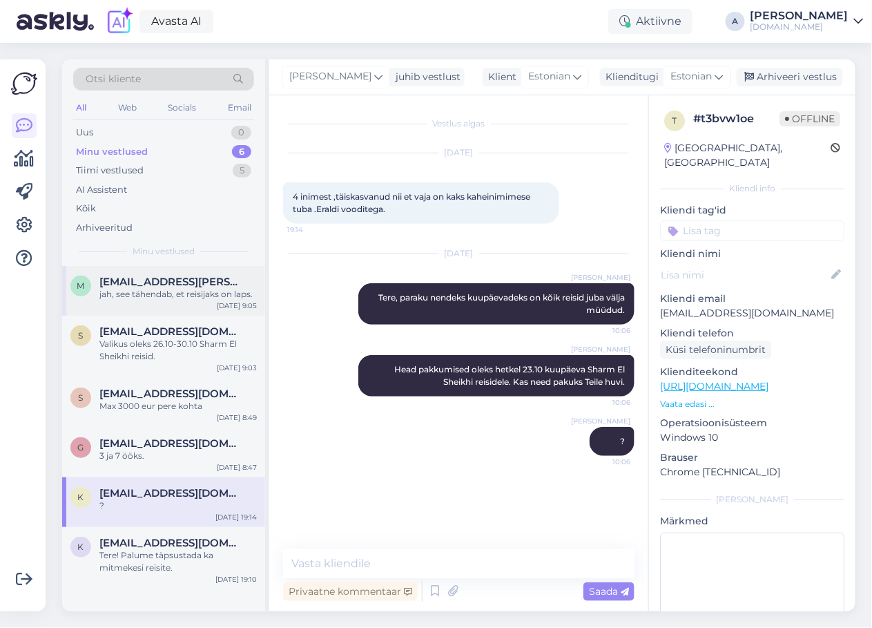
click at [112, 279] on span "[EMAIL_ADDRESS][PERSON_NAME][DOMAIN_NAME]" at bounding box center [171, 281] width 144 height 12
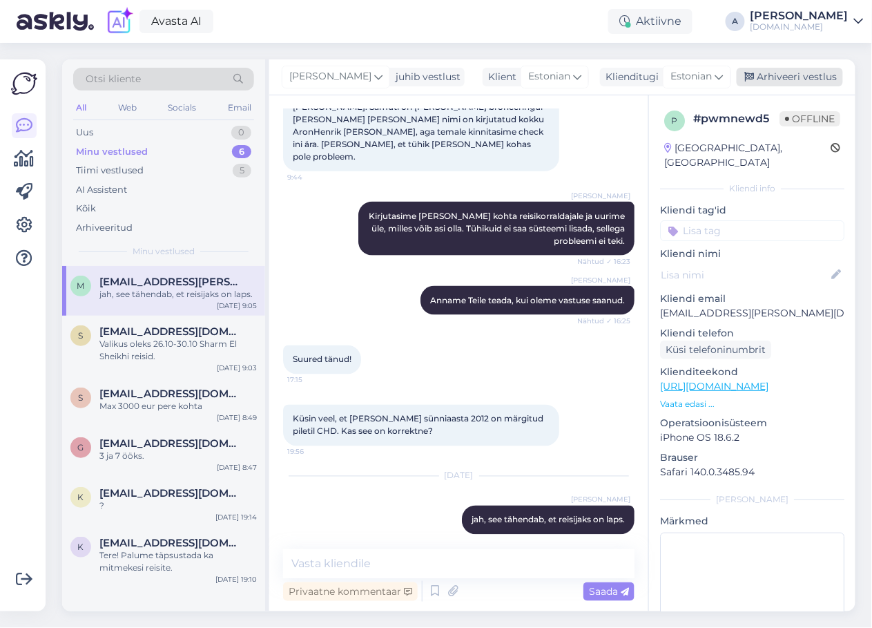
click at [821, 75] on div "Arhiveeri vestlus" at bounding box center [790, 77] width 106 height 19
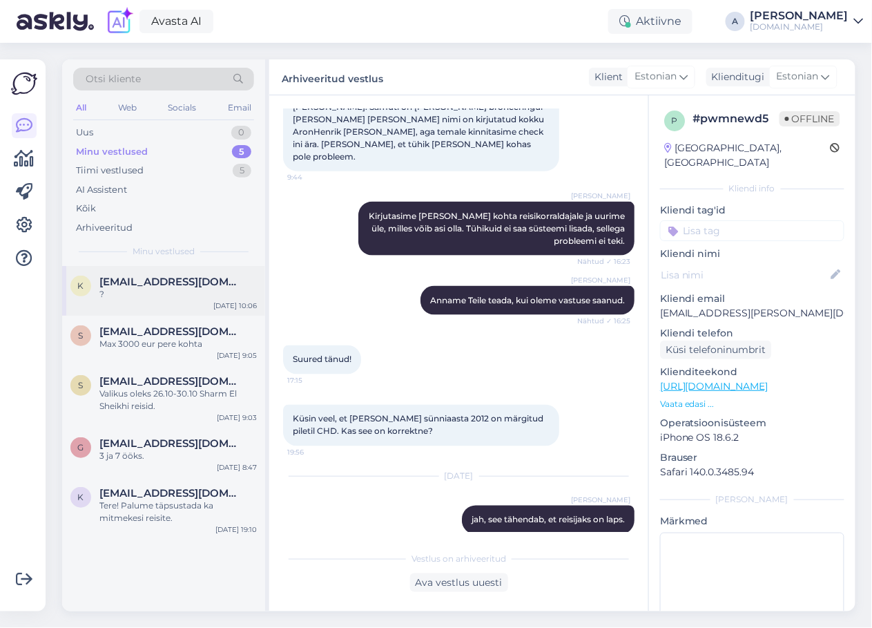
click at [182, 304] on div "k [EMAIL_ADDRESS][DOMAIN_NAME] ? [DATE] 10:06" at bounding box center [163, 291] width 203 height 50
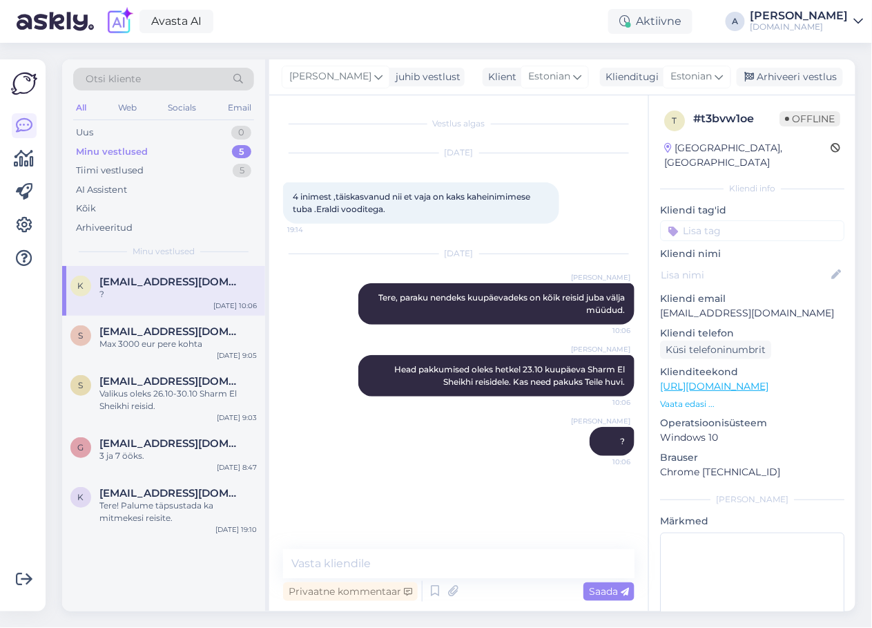
scroll to position [0, 0]
click at [197, 503] on div "Tere! Palume täpsustada ka mitmekesi reisite." at bounding box center [177, 511] width 157 height 25
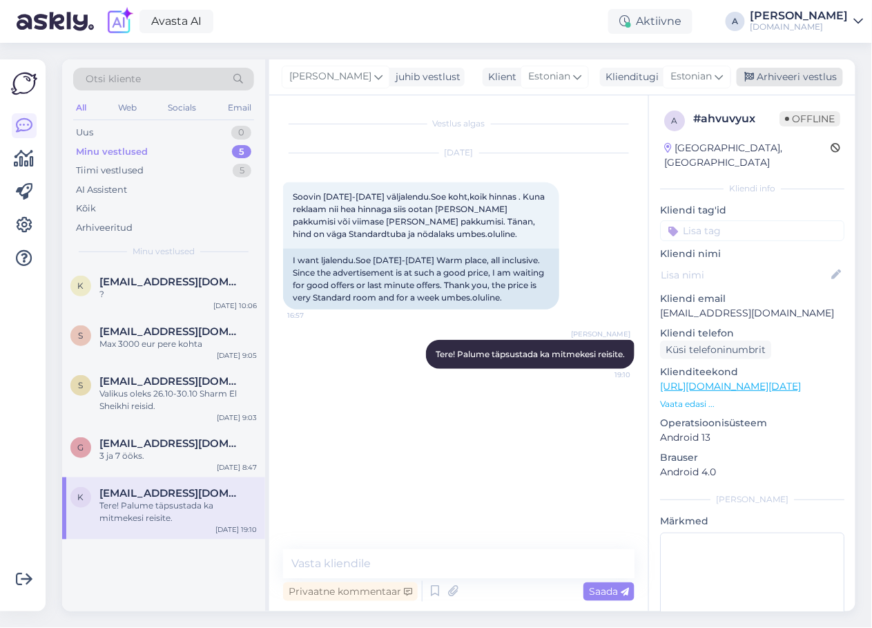
click at [822, 79] on div "Arhiveeri vestlus" at bounding box center [790, 77] width 106 height 19
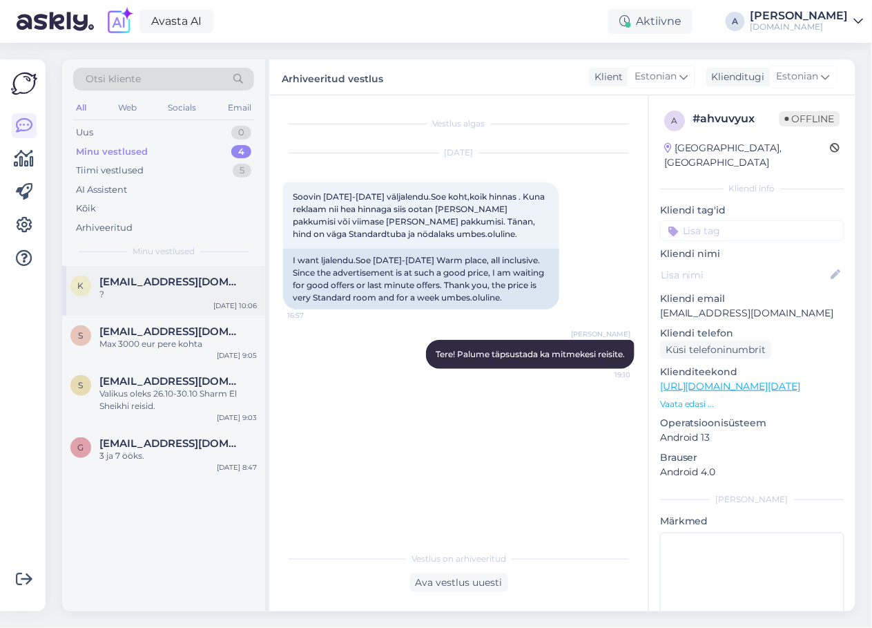
click at [161, 305] on div "k [EMAIL_ADDRESS][DOMAIN_NAME] ? [DATE] 10:06" at bounding box center [163, 291] width 203 height 50
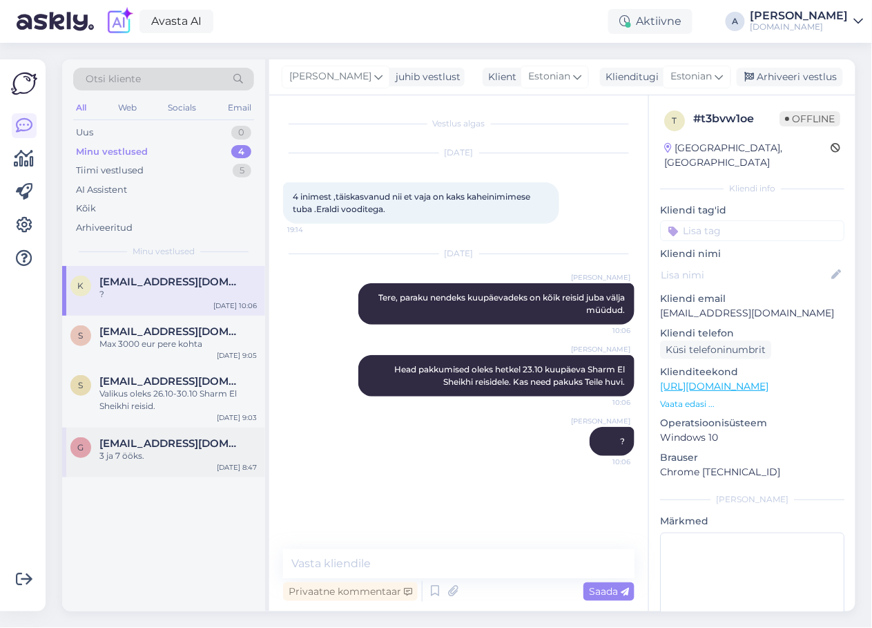
click at [186, 462] on div "g [EMAIL_ADDRESS][DOMAIN_NAME] 3 ja 7 ööks. [DATE] 8:47" at bounding box center [163, 452] width 203 height 50
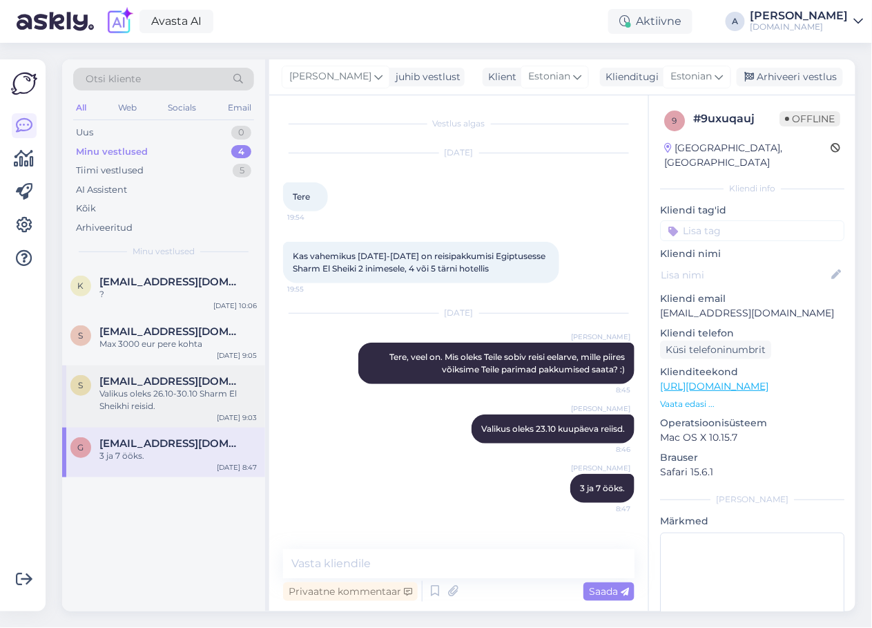
click at [234, 398] on div "Valikus oleks 26.10-30.10 Sharm El Sheikhi reisid." at bounding box center [177, 399] width 157 height 25
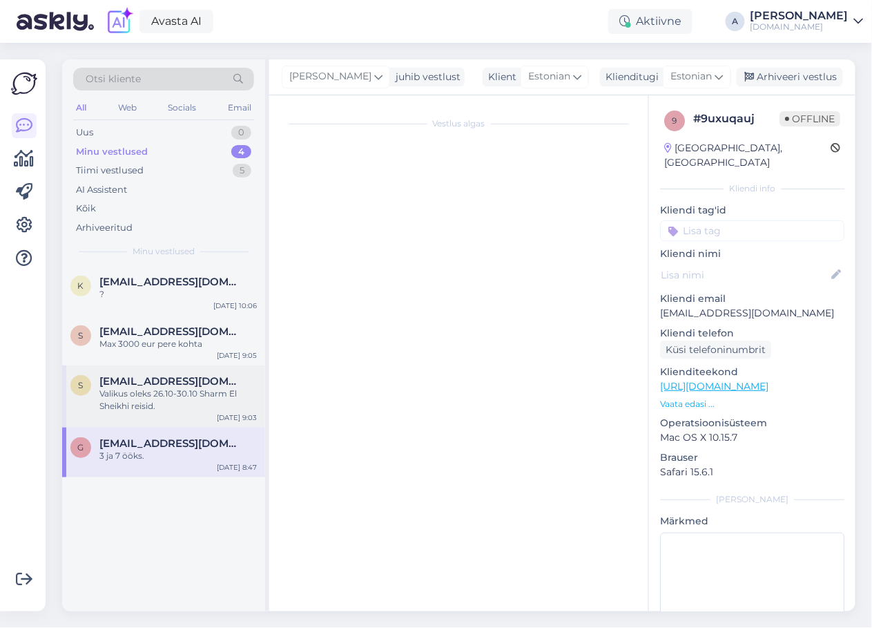
scroll to position [534, 0]
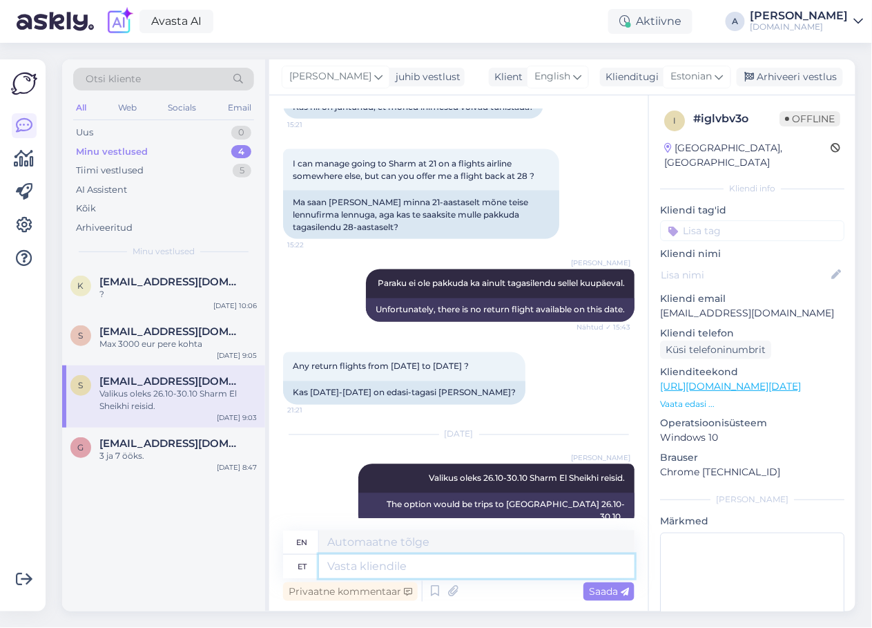
click at [407, 570] on textarea at bounding box center [477, 565] width 316 height 23
type textarea "Kas"
type textarea "Is"
type textarea "Kas need"
type textarea "Are these"
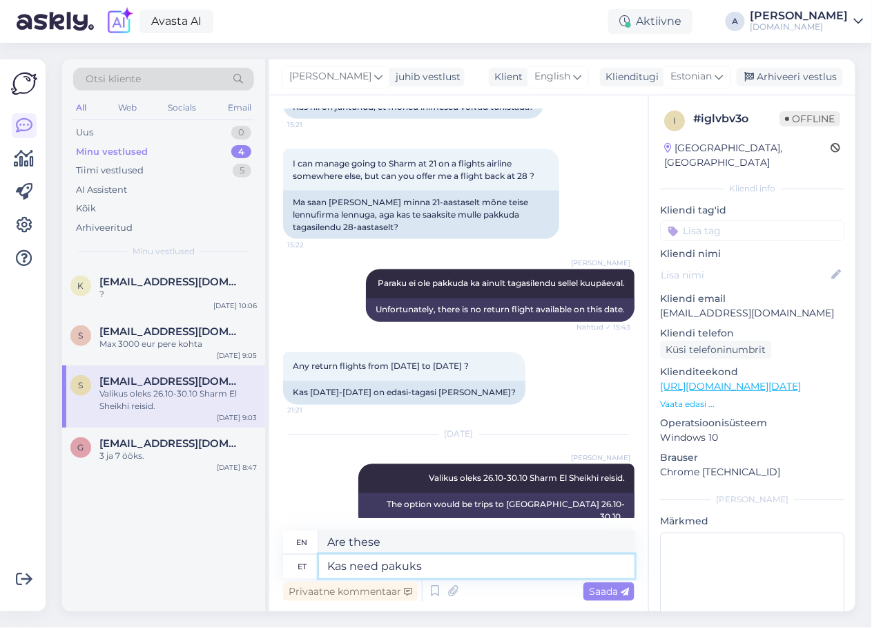
type textarea "Kas need pakuks T"
type textarea "Would they offer"
type textarea "Kas need pakuks Teile h"
type textarea "Would they offer you"
type textarea "Kas need pakuks Teile huvi?"
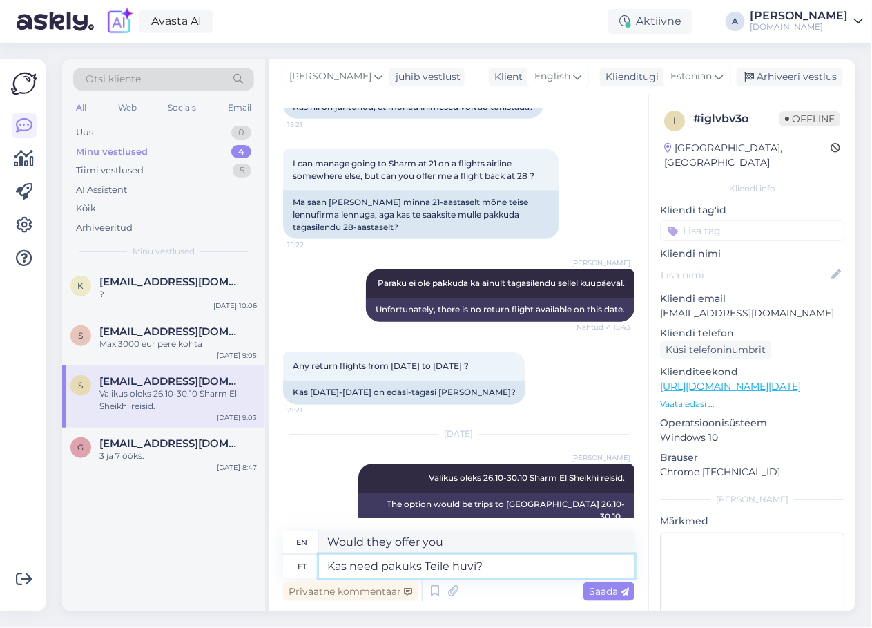
type textarea "Would these interest you?"
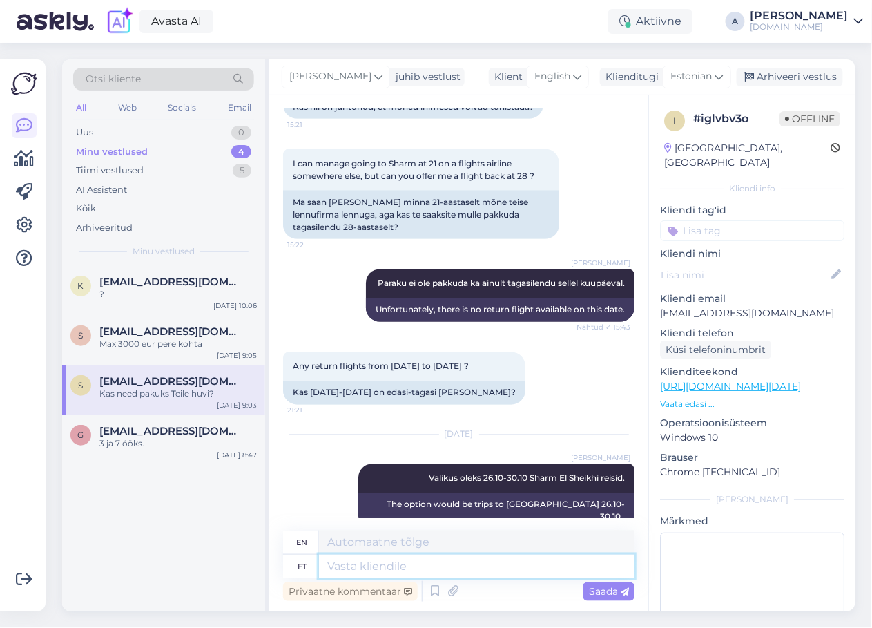
scroll to position [617, 0]
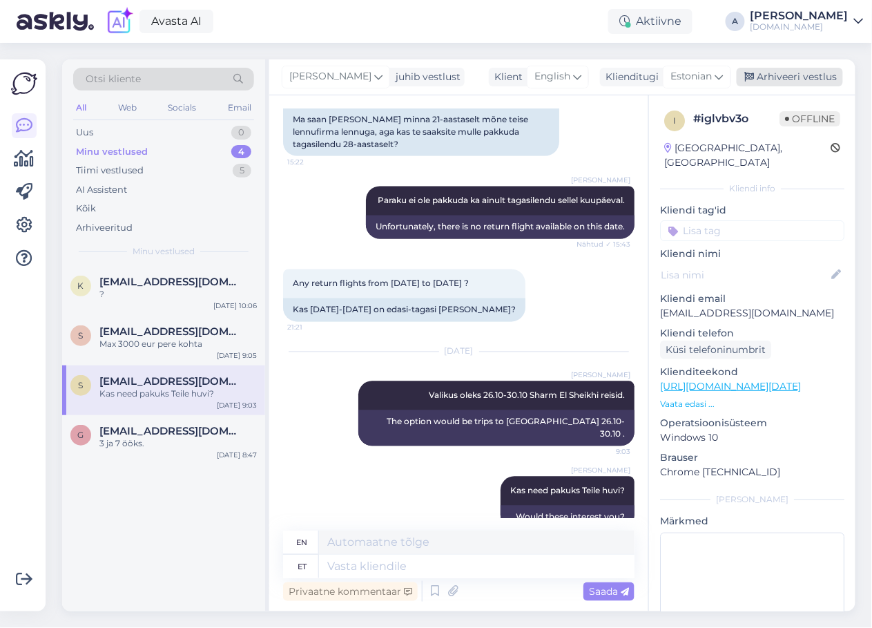
click at [775, 69] on div "Arhiveeri vestlus" at bounding box center [790, 77] width 106 height 19
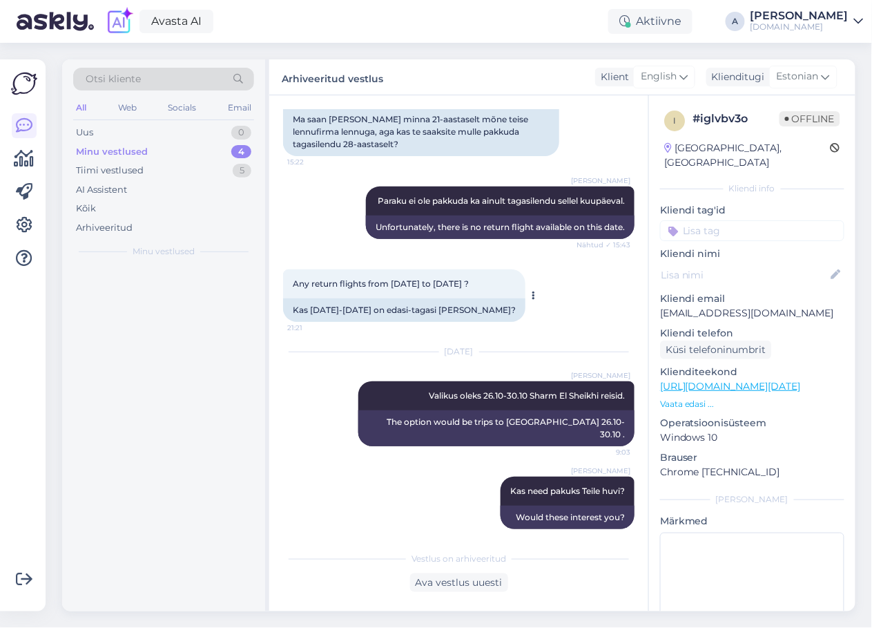
scroll to position [603, 0]
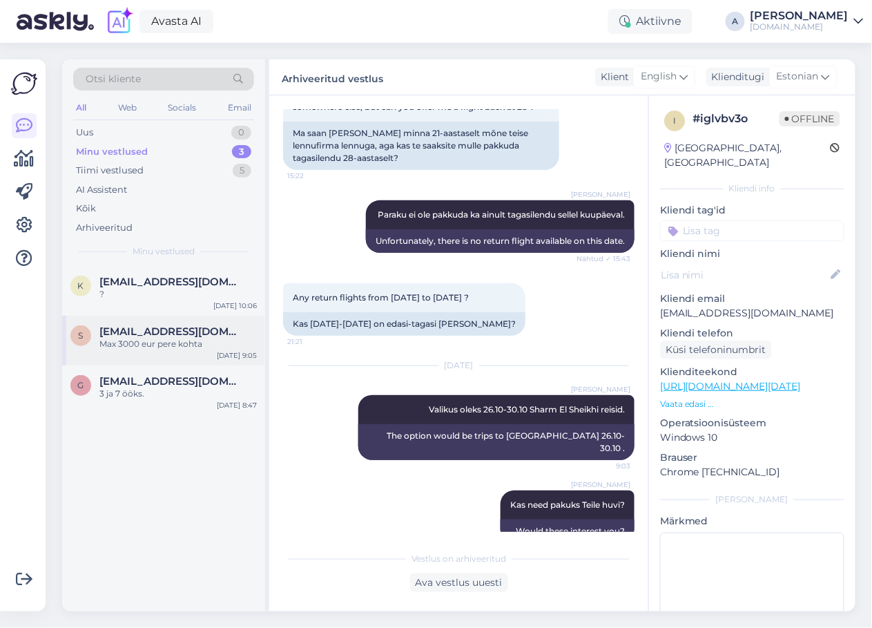
click at [168, 340] on div "Max 3000 eur pere kohta" at bounding box center [177, 344] width 157 height 12
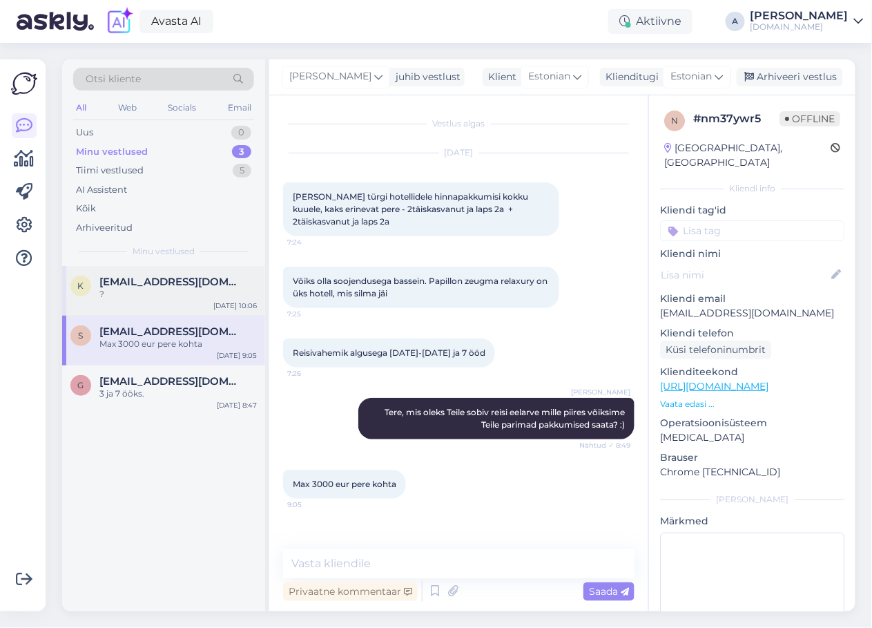
click at [145, 307] on div "k [EMAIL_ADDRESS][DOMAIN_NAME] ? [DATE] 10:06" at bounding box center [163, 291] width 203 height 50
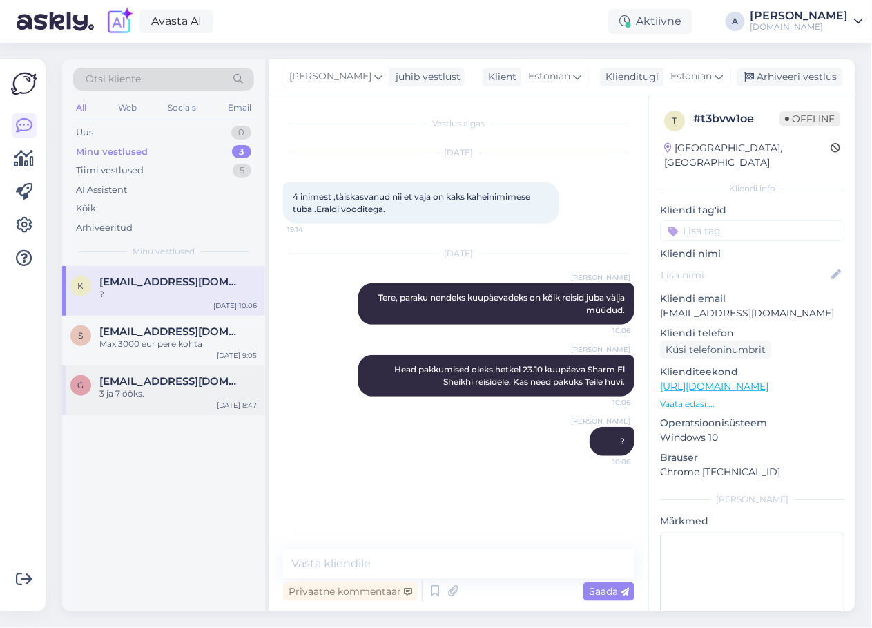
click at [181, 376] on span "[EMAIL_ADDRESS][DOMAIN_NAME]" at bounding box center [171, 381] width 144 height 12
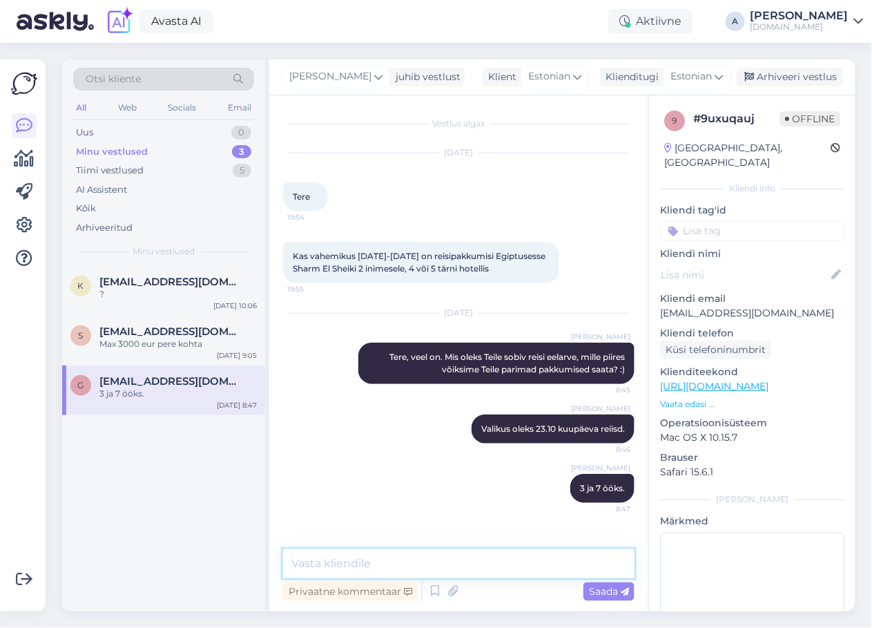
click at [422, 574] on textarea at bounding box center [458, 563] width 351 height 29
type textarea "Kas üks neist variantidest sobiks Teile?"
